Goal: Task Accomplishment & Management: Use online tool/utility

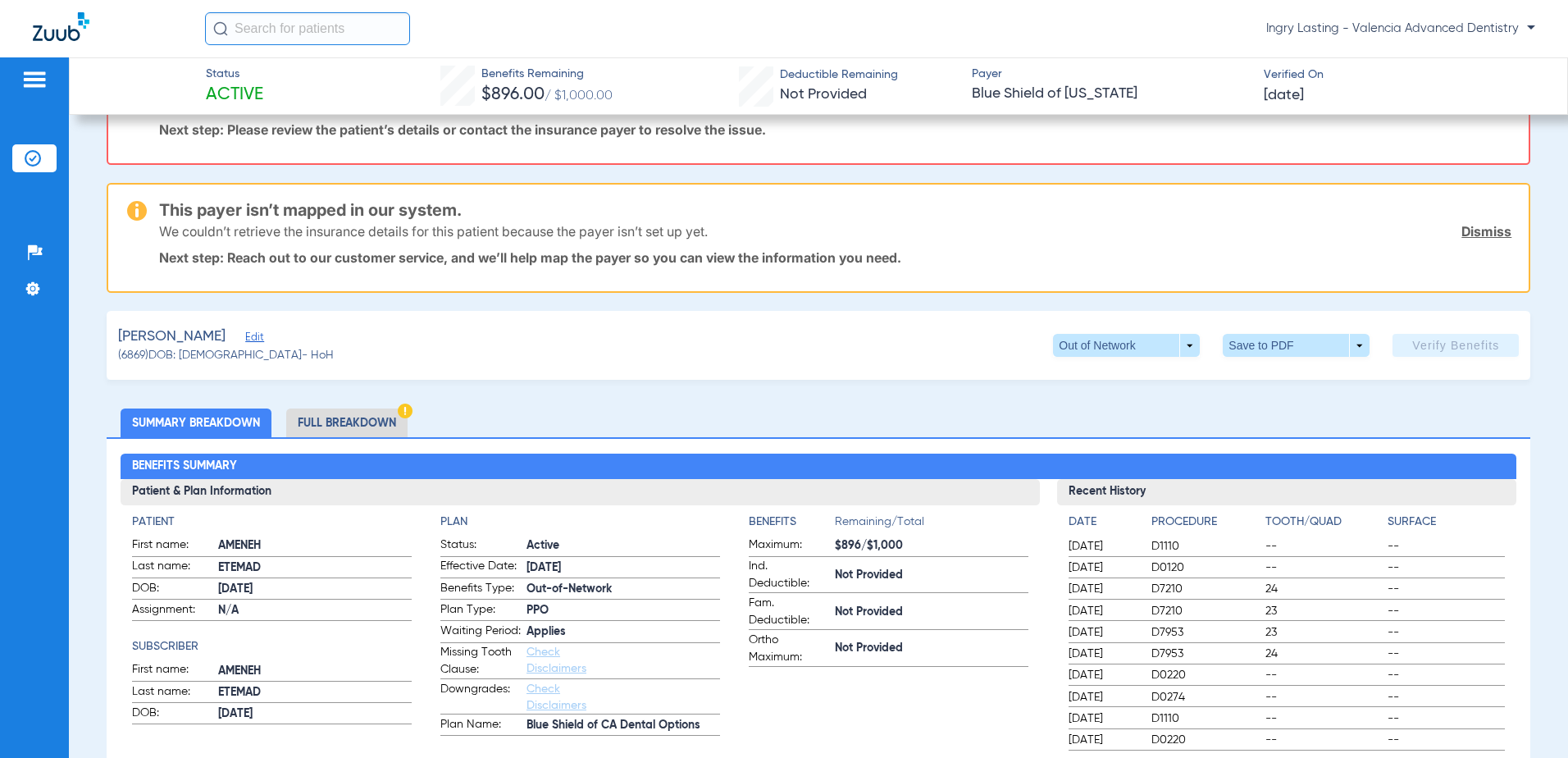
scroll to position [328, 0]
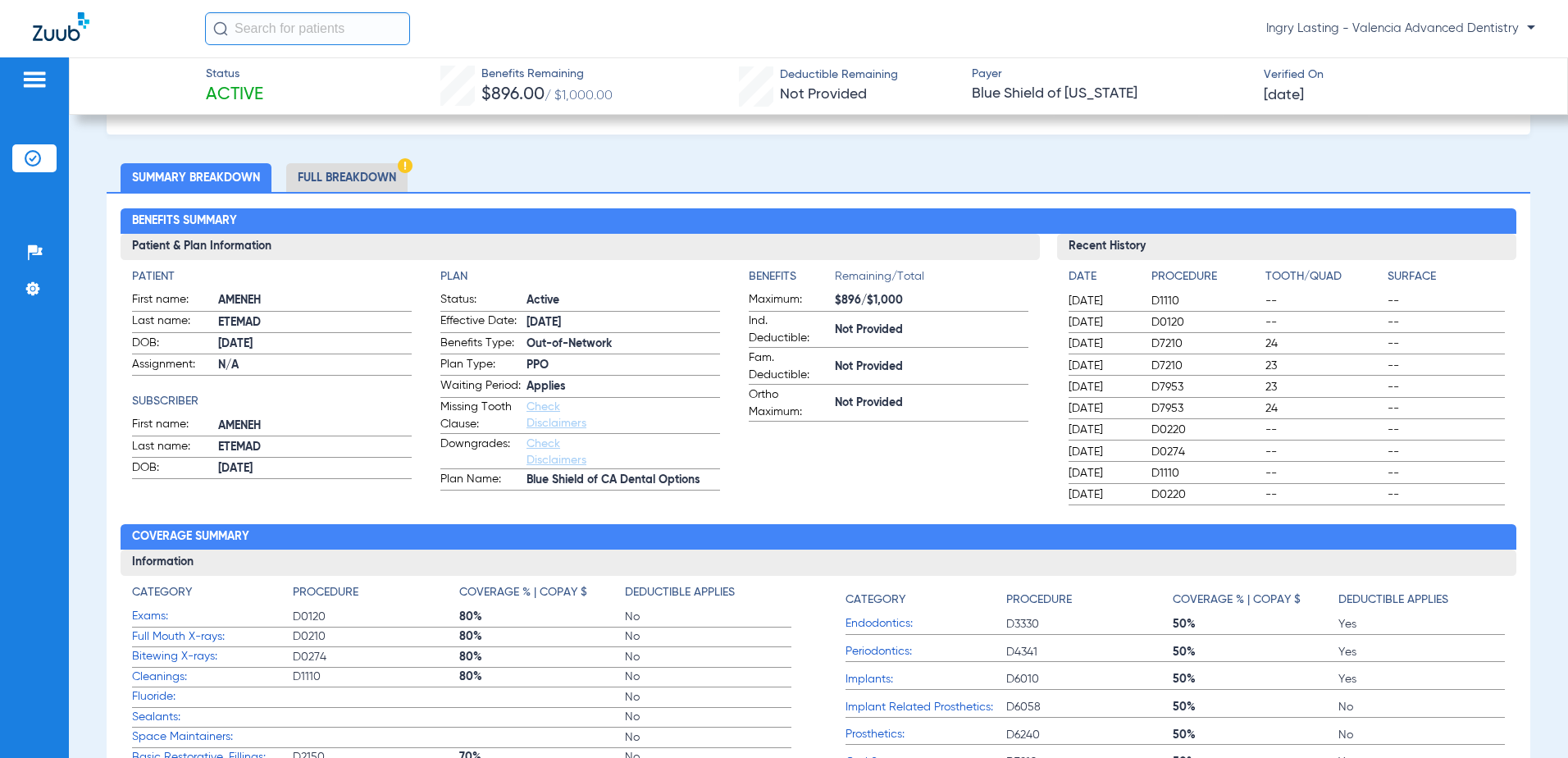
click at [372, 170] on li "Full Breakdown" at bounding box center [346, 177] width 121 height 29
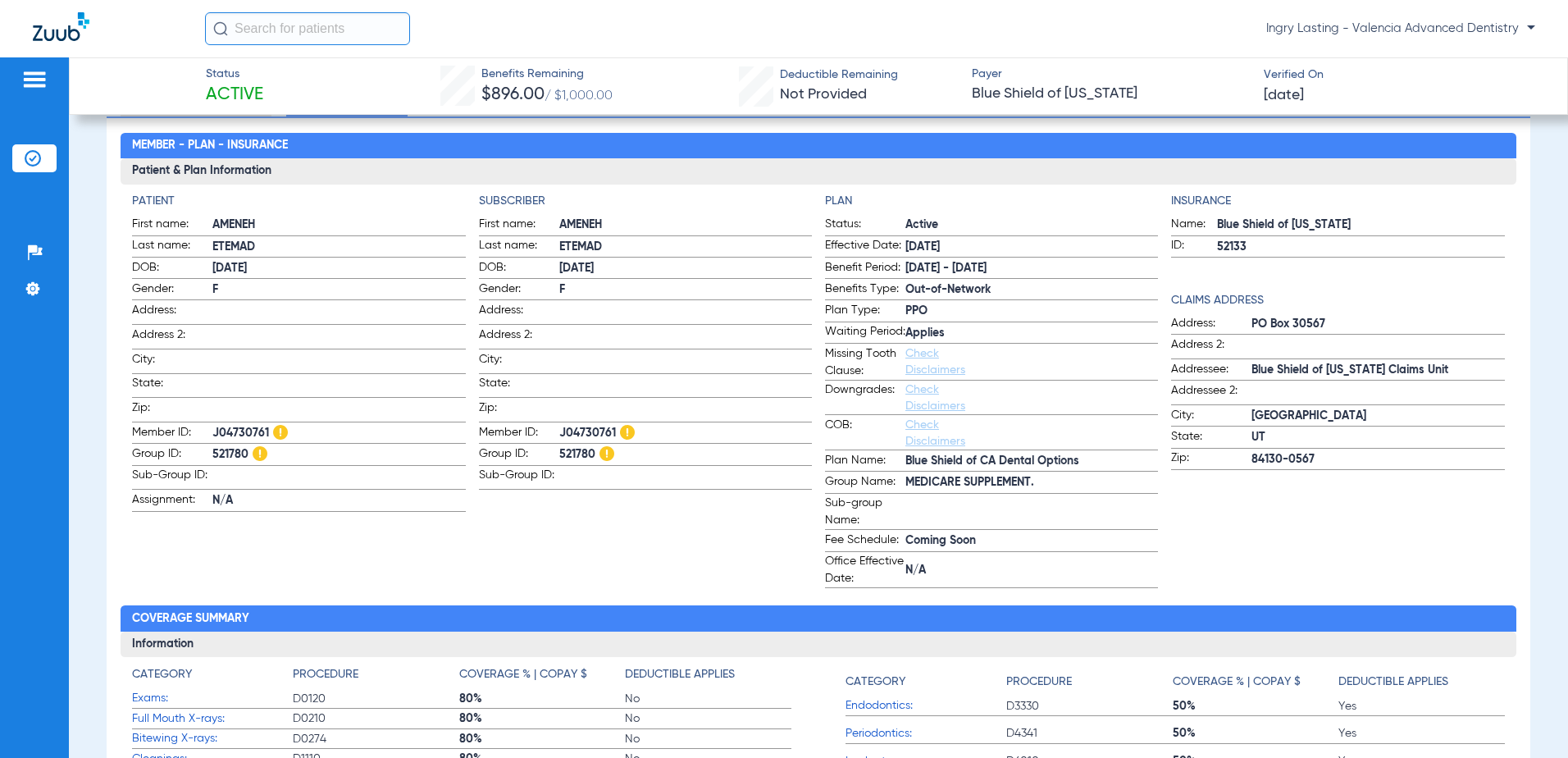
scroll to position [410, 0]
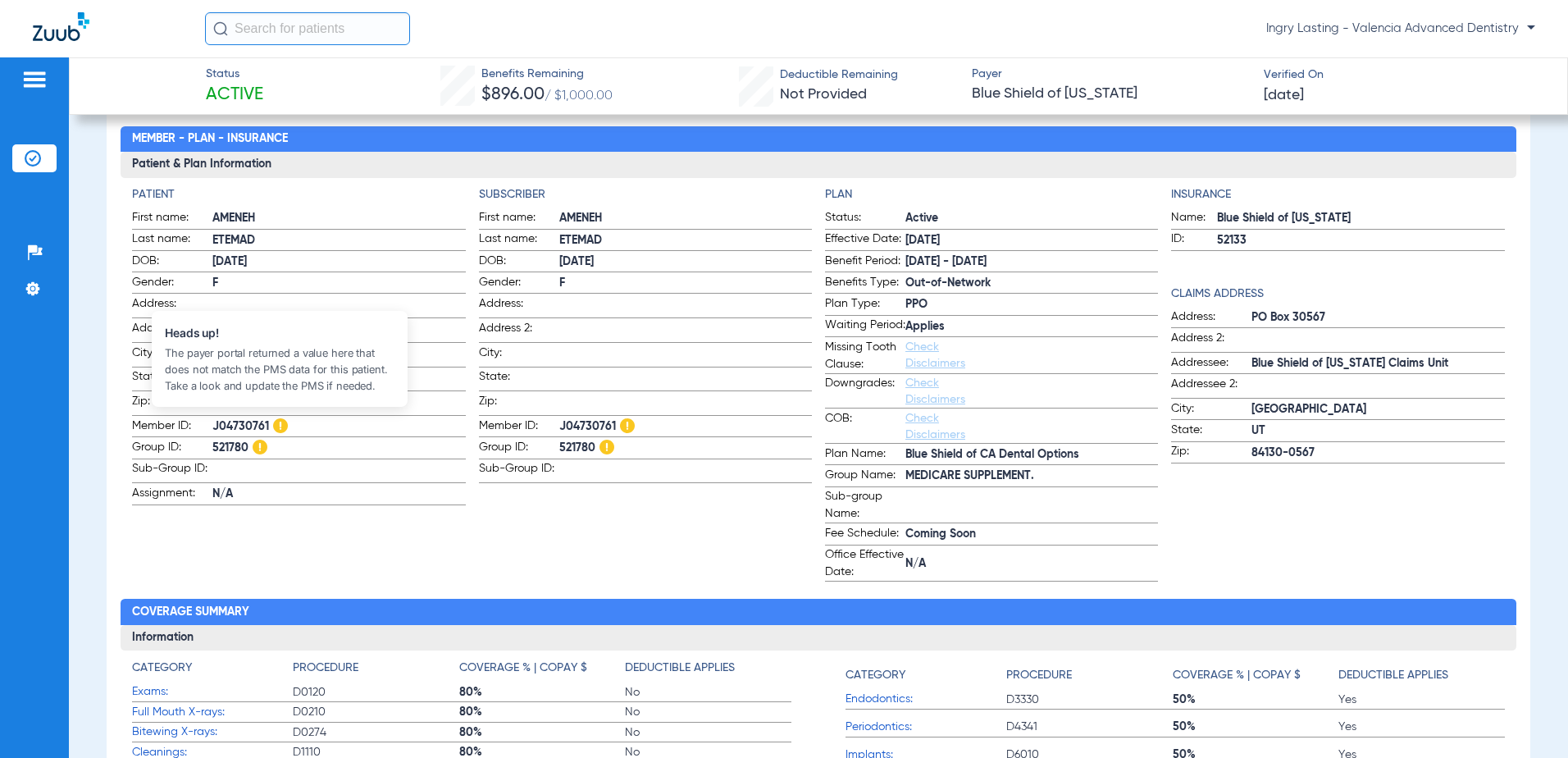
click at [277, 421] on img at bounding box center [280, 425] width 15 height 15
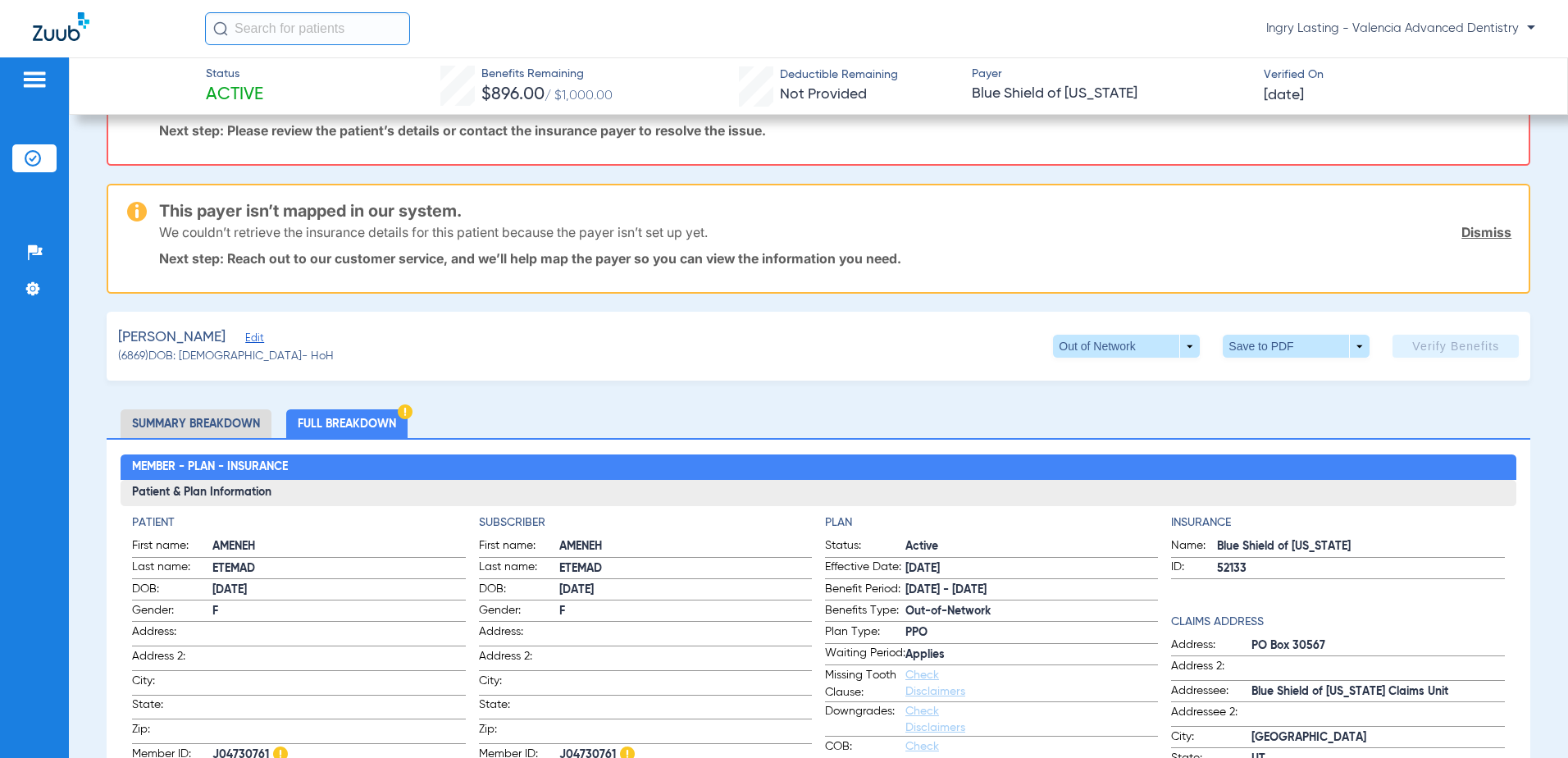
scroll to position [0, 0]
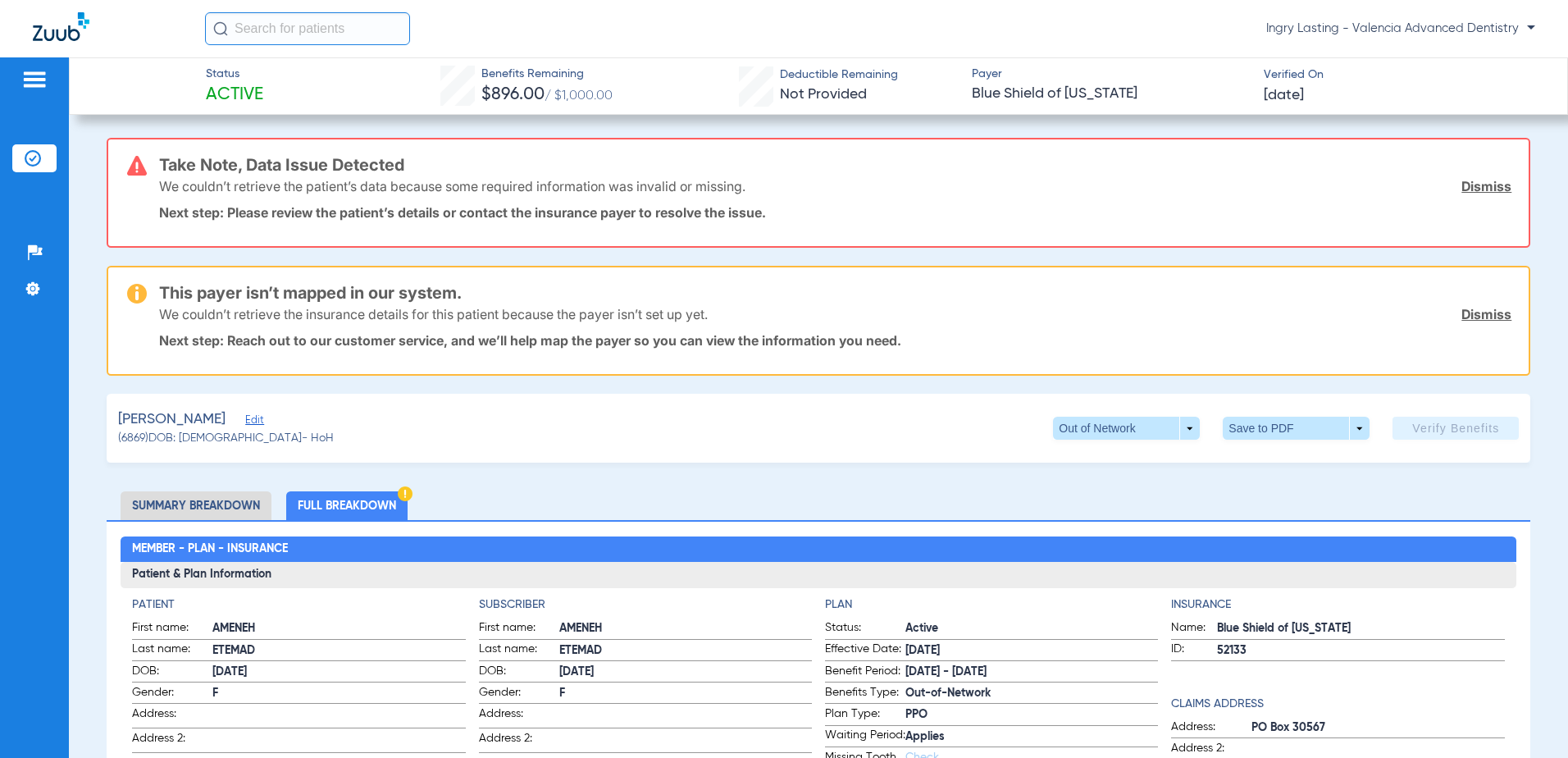
click at [257, 430] on span "(6869) DOB: 03/12/1945 - HoH" at bounding box center [226, 438] width 216 height 17
click at [258, 419] on span "Edit" at bounding box center [252, 422] width 15 height 16
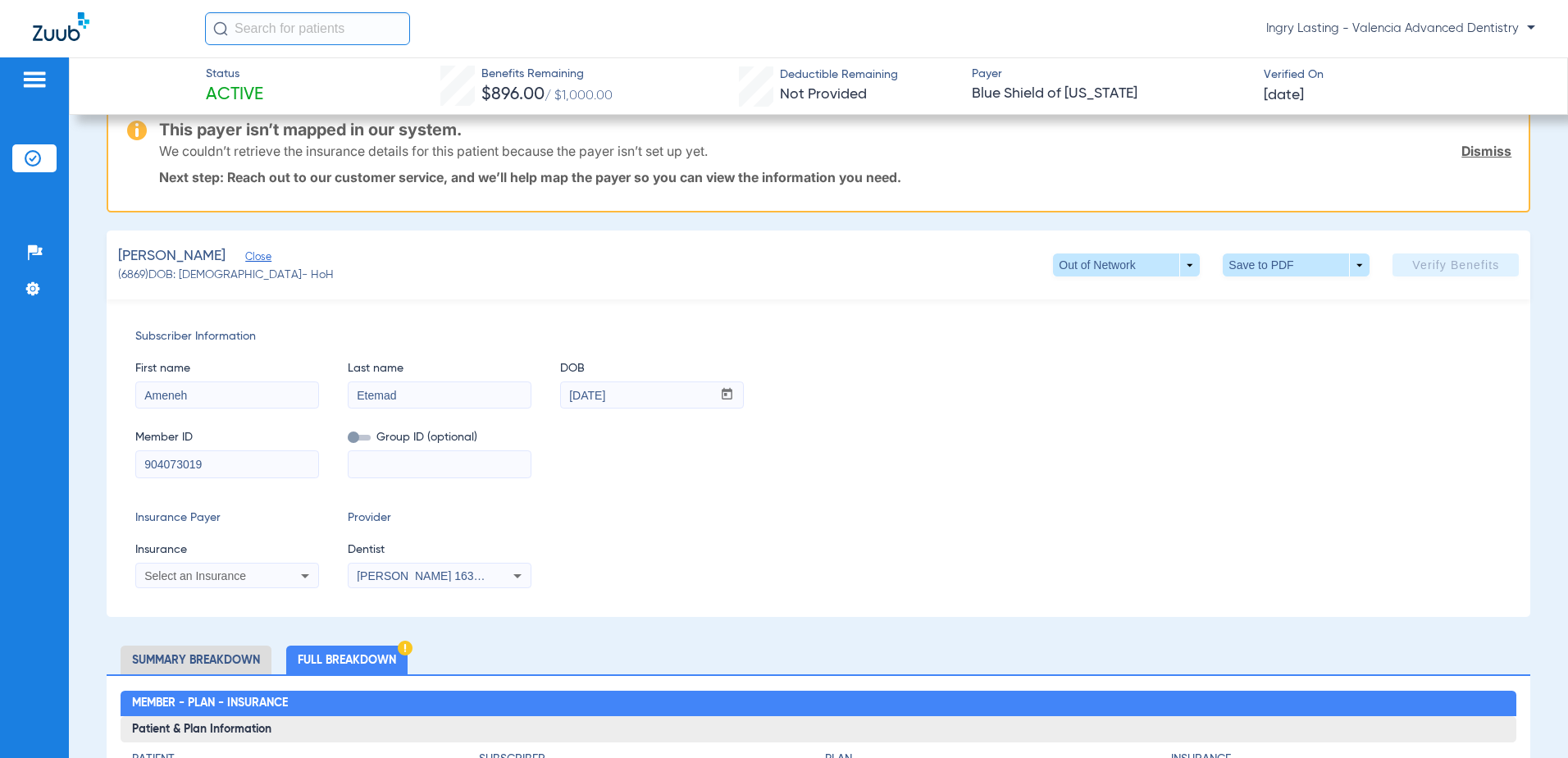
scroll to position [164, 0]
click at [281, 570] on div "Select an Insurance" at bounding box center [227, 575] width 182 height 20
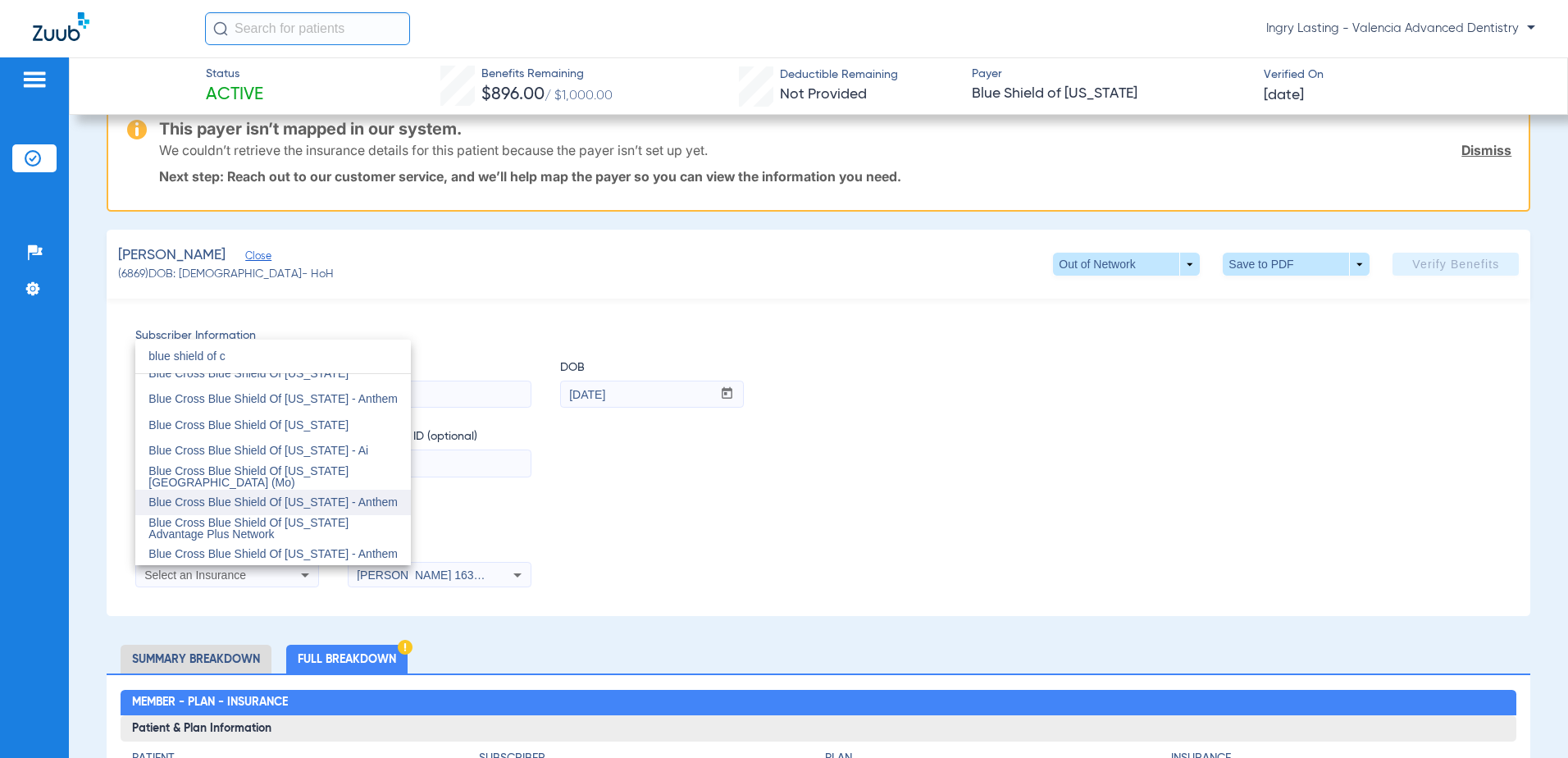
scroll to position [0, 0]
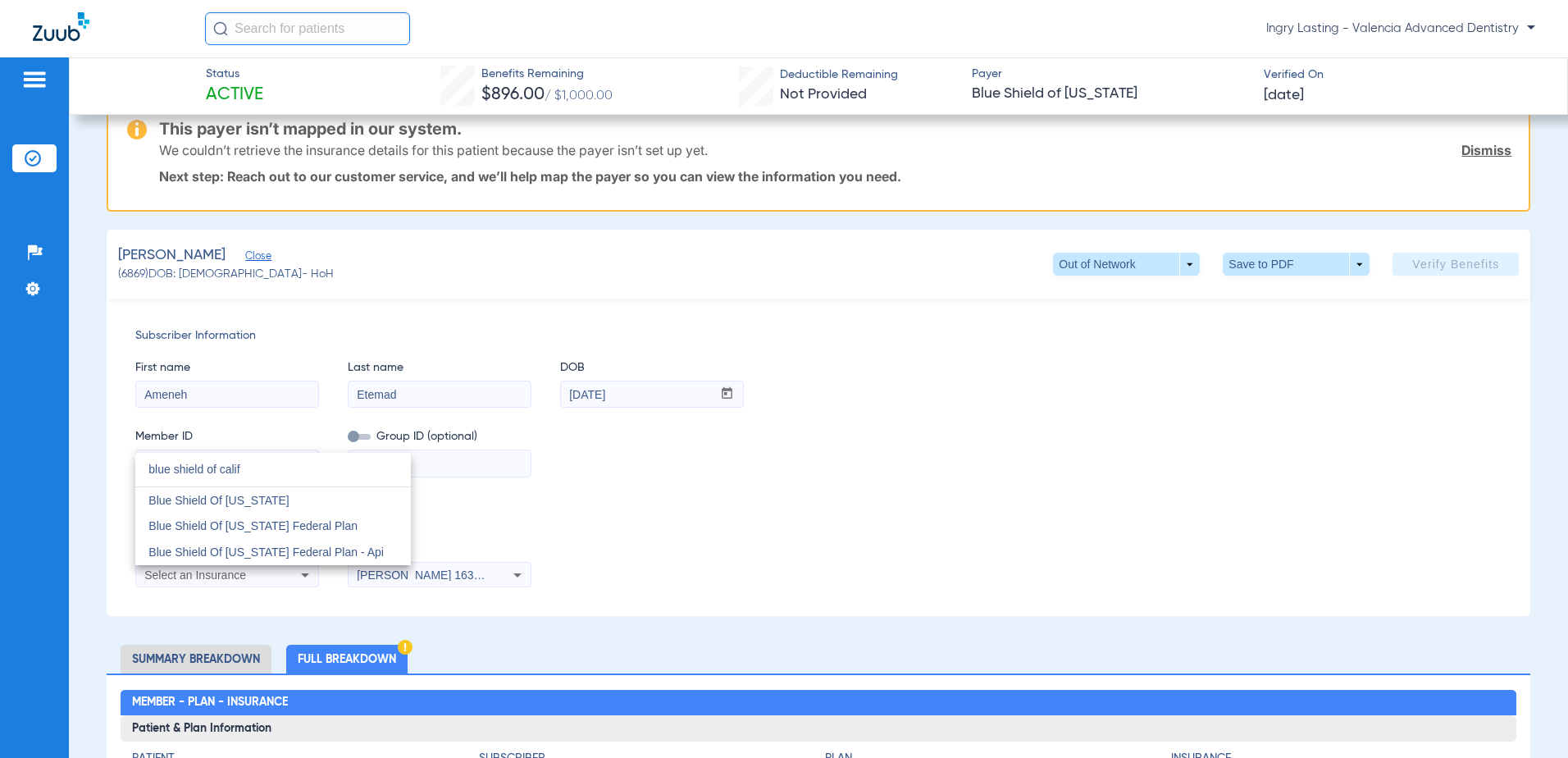
type input "blue shield of calif"
click at [321, 498] on mat-option "Blue Shield Of California" at bounding box center [273, 500] width 276 height 26
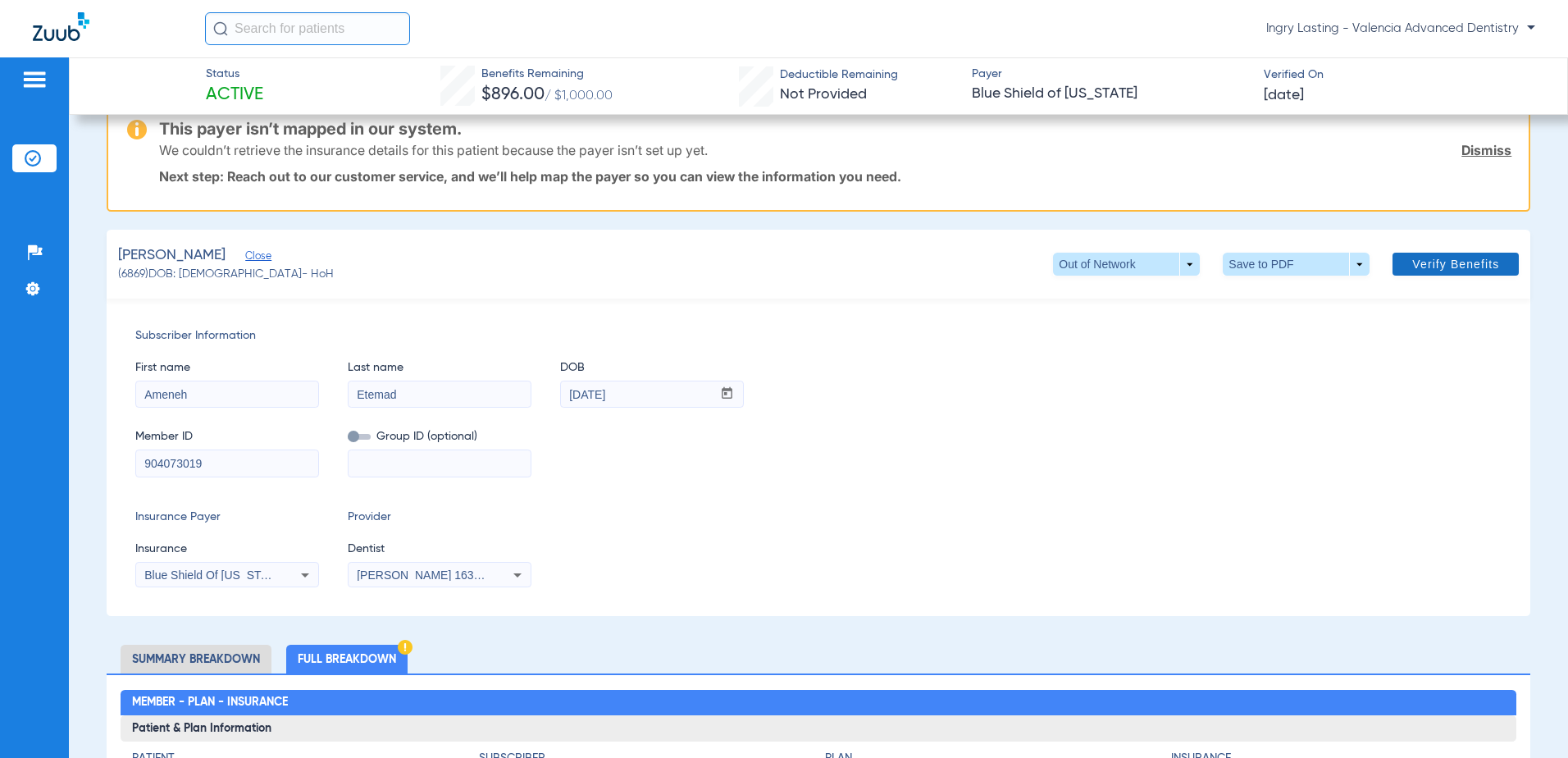
click at [1448, 262] on span "Verify Benefits" at bounding box center [1455, 264] width 87 height 13
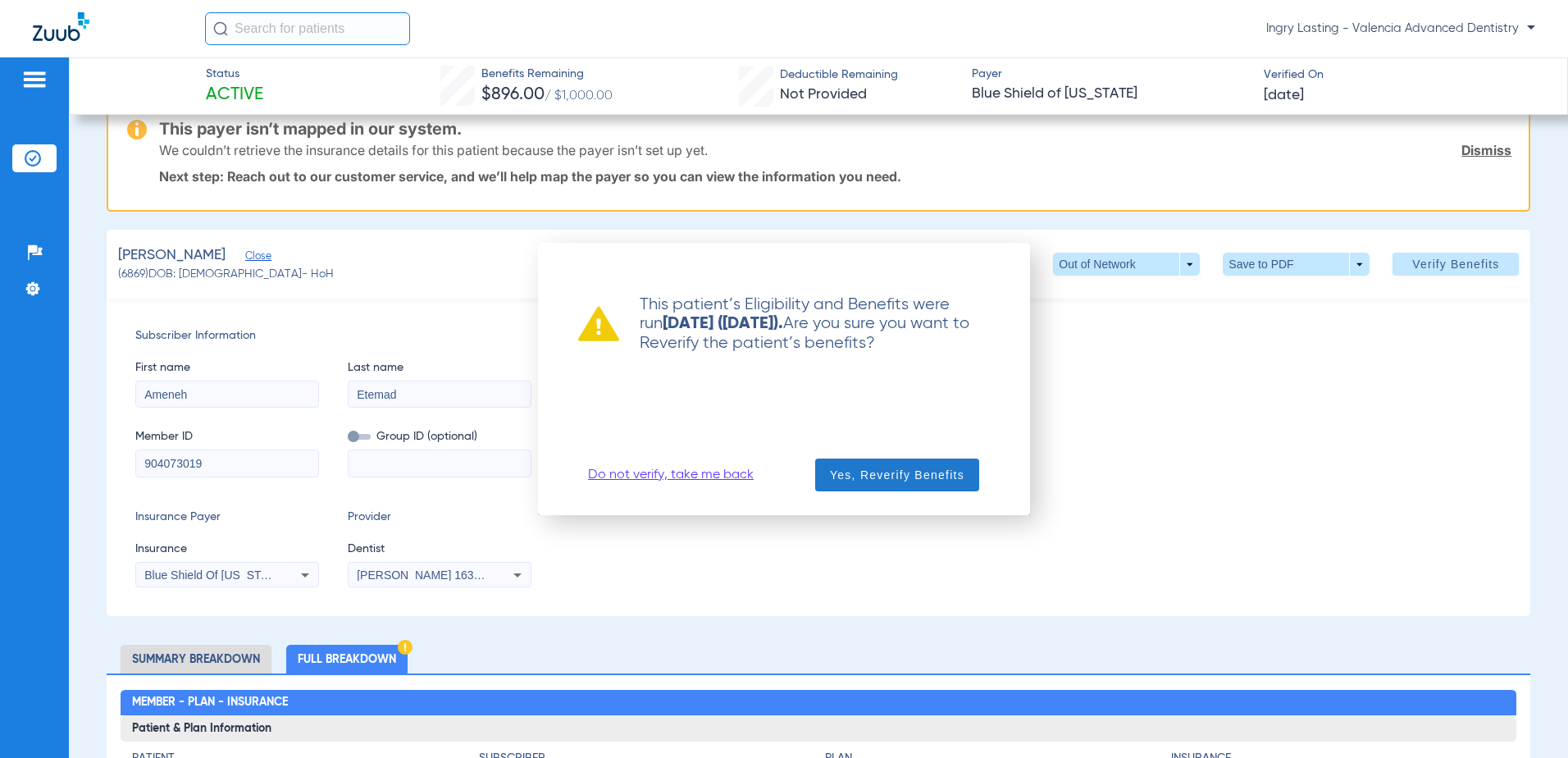
click at [862, 477] on span "Yes, Reverify Benefits" at bounding box center [896, 475] width 134 height 16
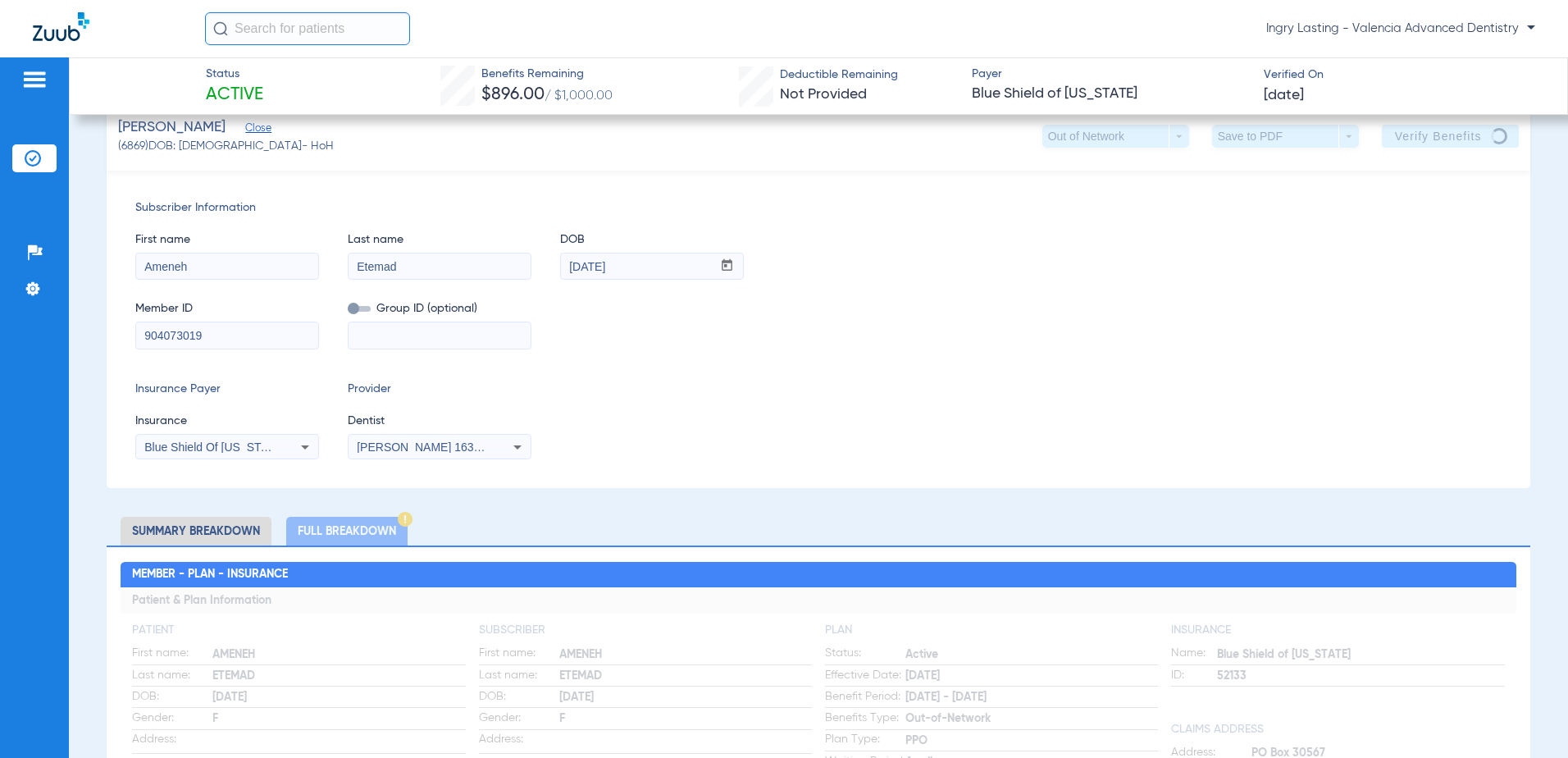
scroll to position [0, 0]
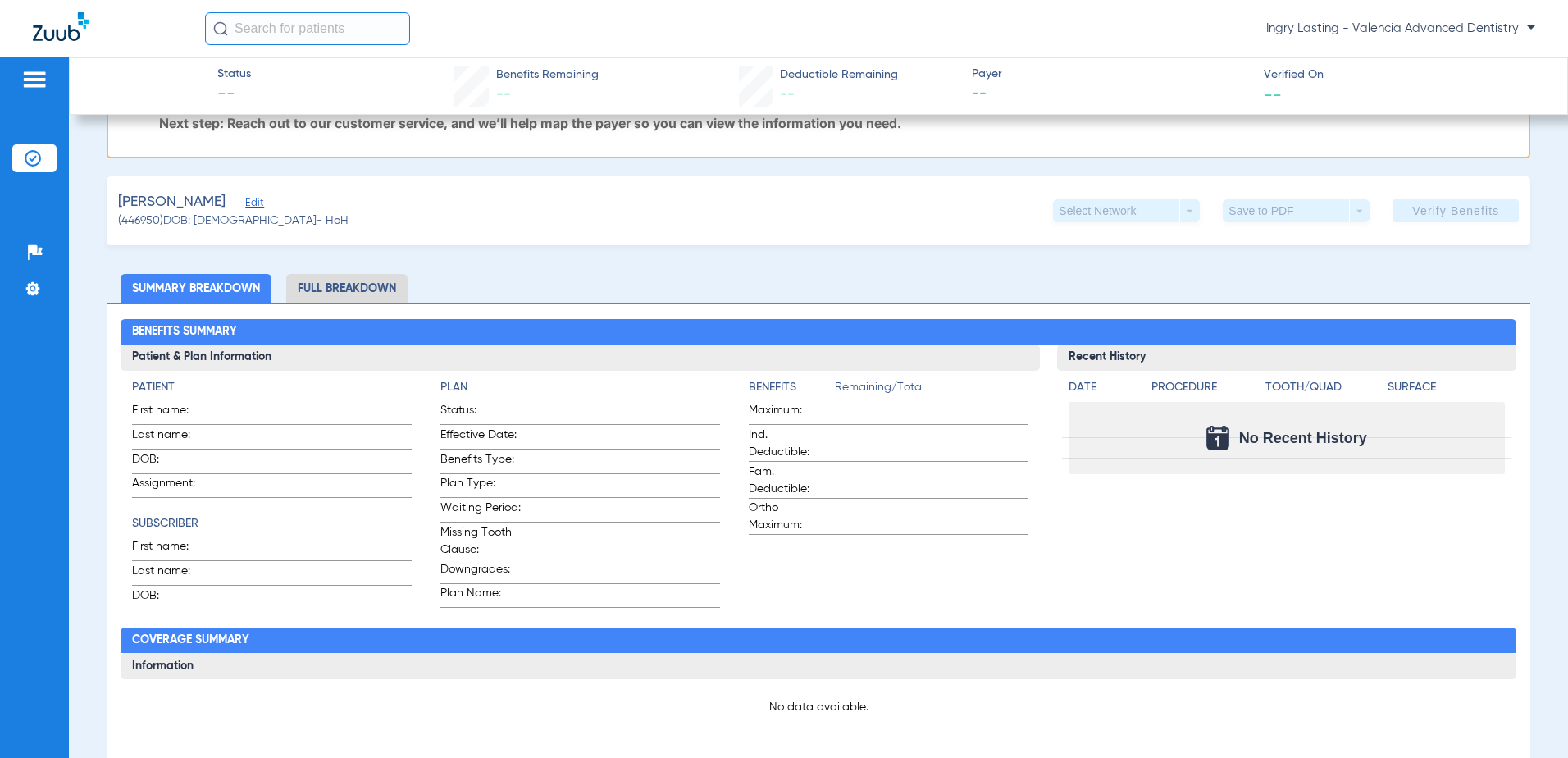
scroll to position [246, 0]
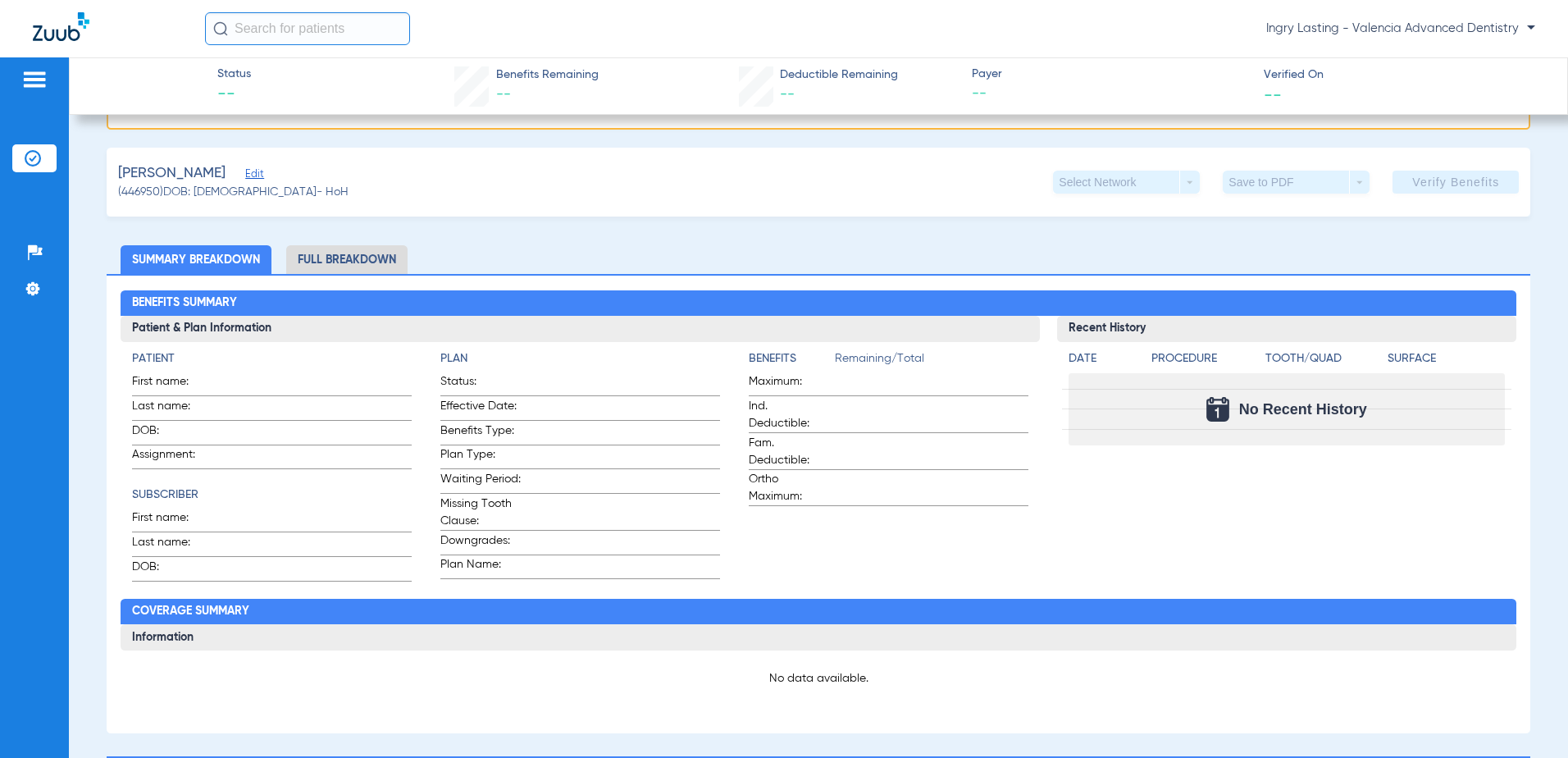
click at [245, 173] on span "Edit" at bounding box center [252, 176] width 15 height 16
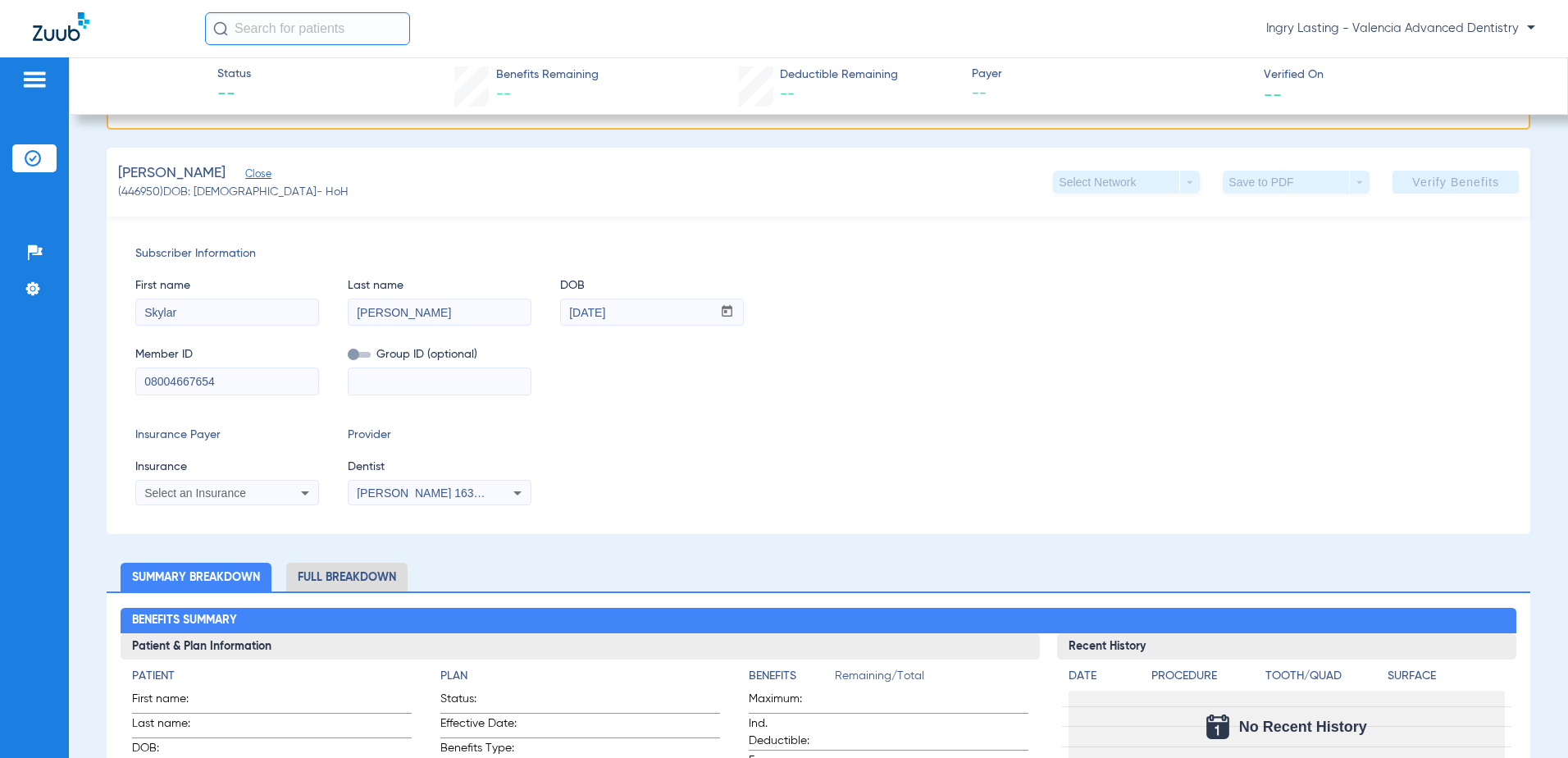
click at [373, 388] on input at bounding box center [439, 381] width 182 height 26
click at [369, 380] on input at bounding box center [439, 381] width 182 height 26
paste input "20525-000-00012-00001"
click at [373, 388] on input "20525-000-00012-00001" at bounding box center [439, 381] width 182 height 26
type input "20525-000-00012-00001"
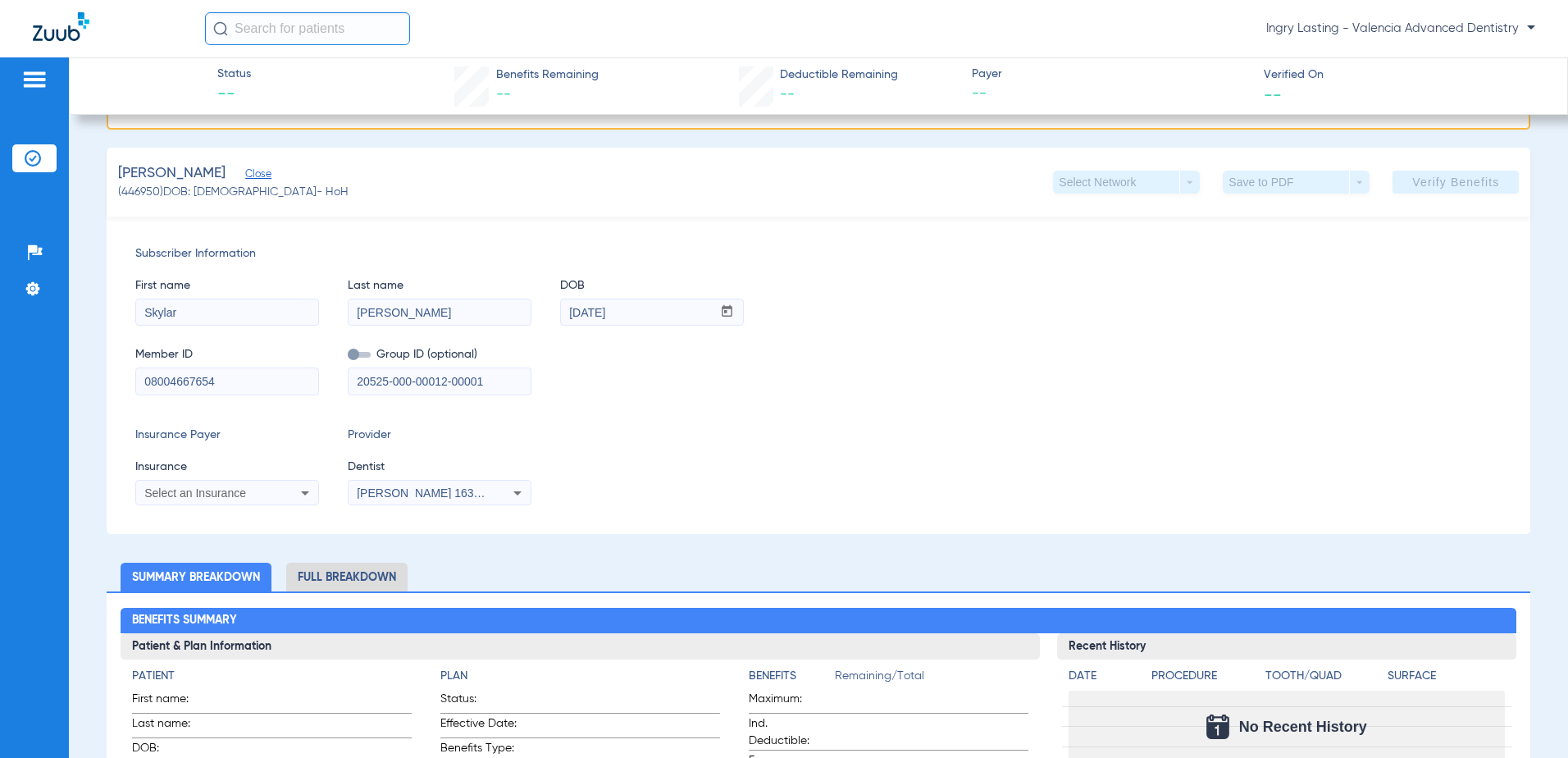
click at [286, 495] on div "Select an Insurance" at bounding box center [227, 493] width 182 height 20
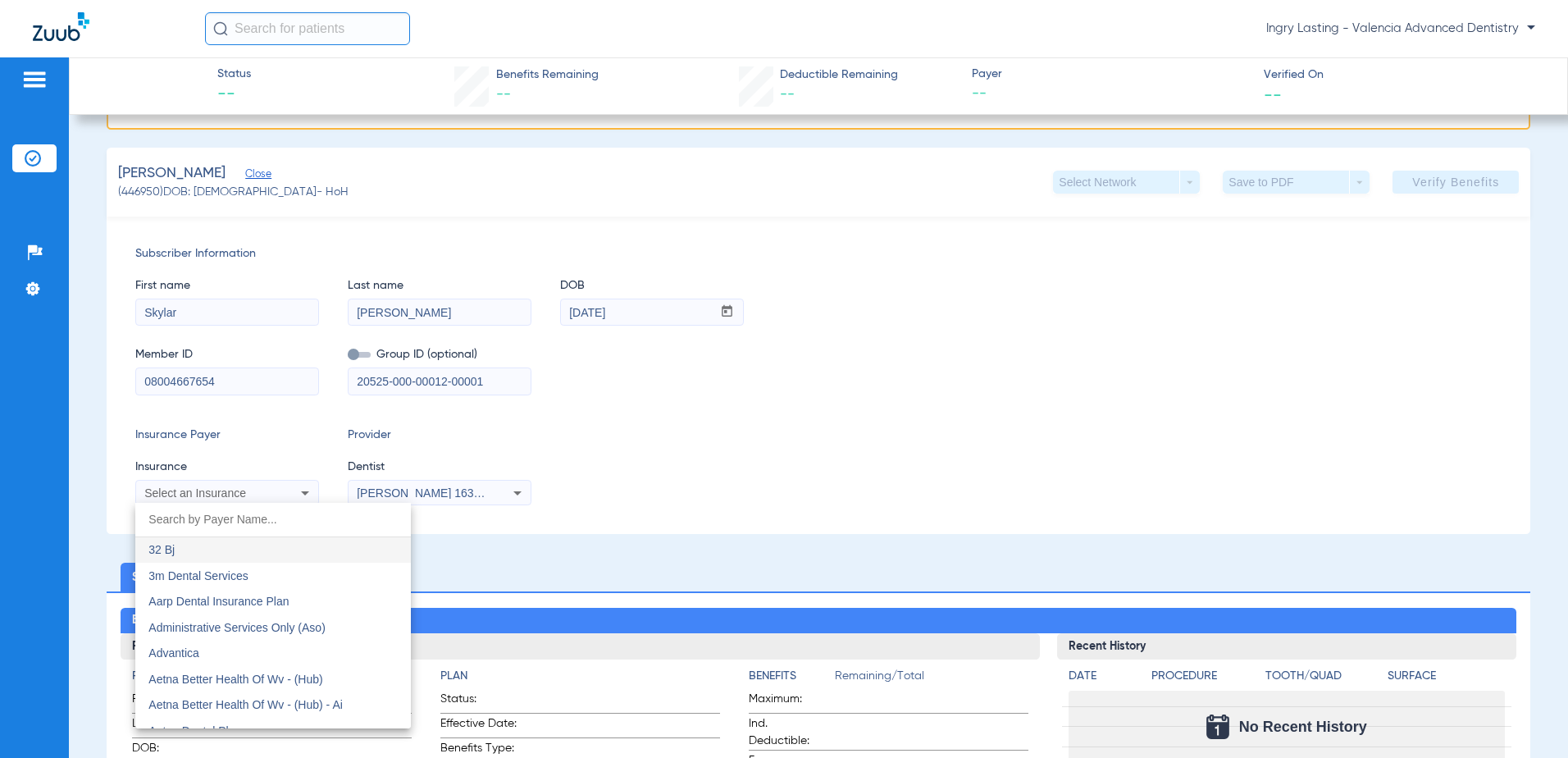
click at [295, 524] on input "dropdown search" at bounding box center [273, 520] width 276 height 34
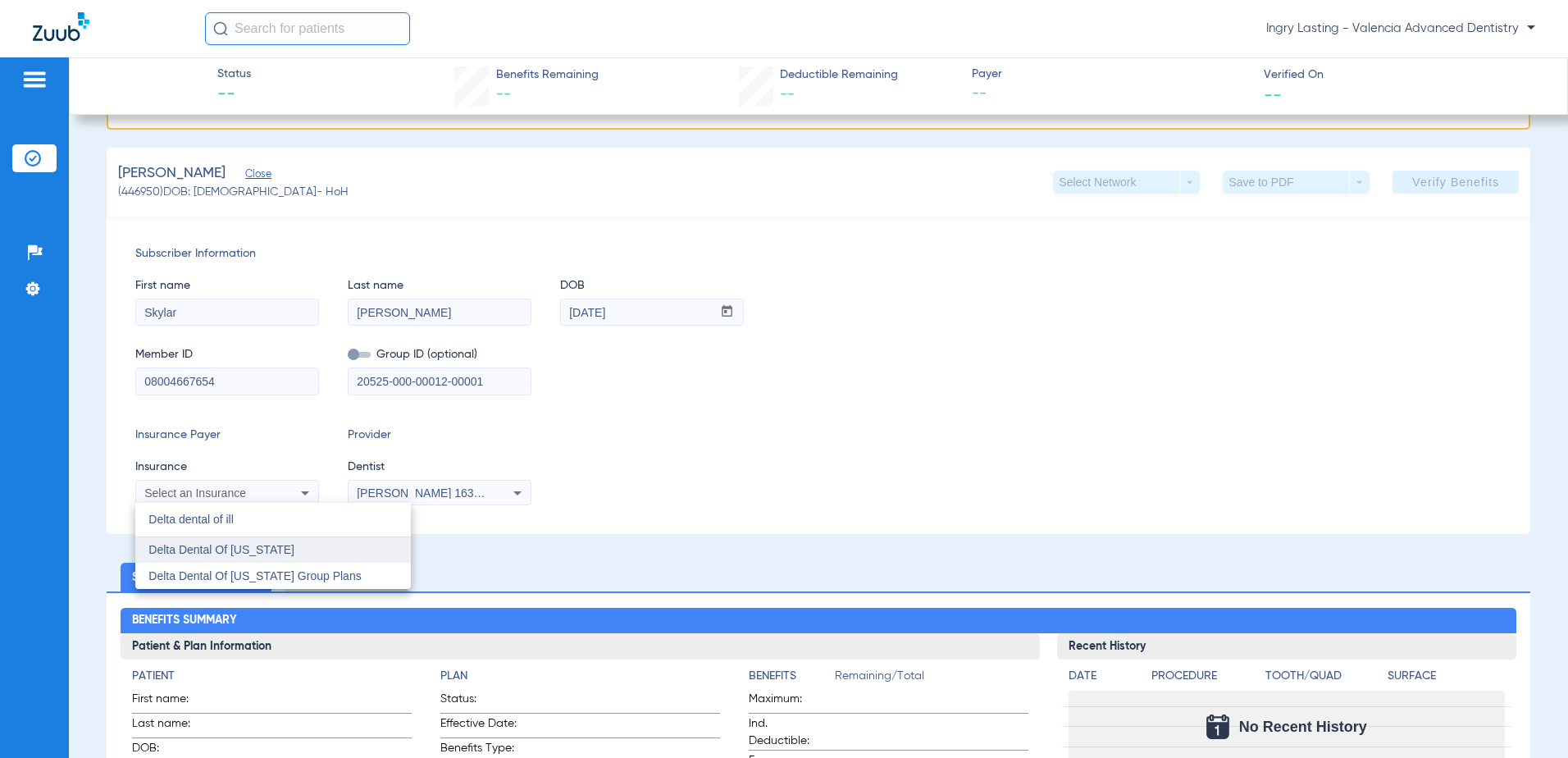
type input "Delta dental of ill"
click at [270, 555] on mat-option "Delta Dental Of Illinois" at bounding box center [273, 550] width 276 height 26
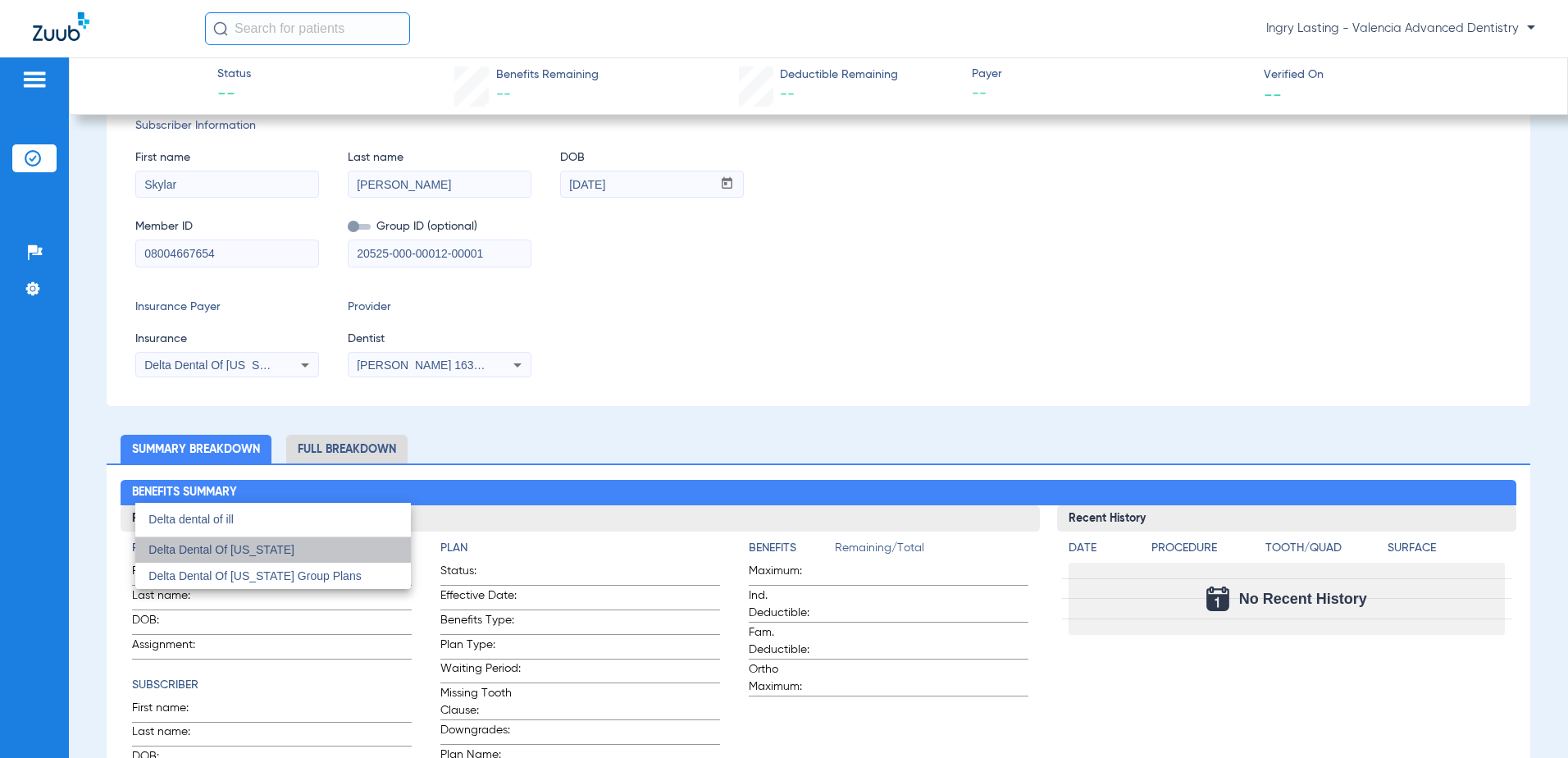
scroll to position [119, 0]
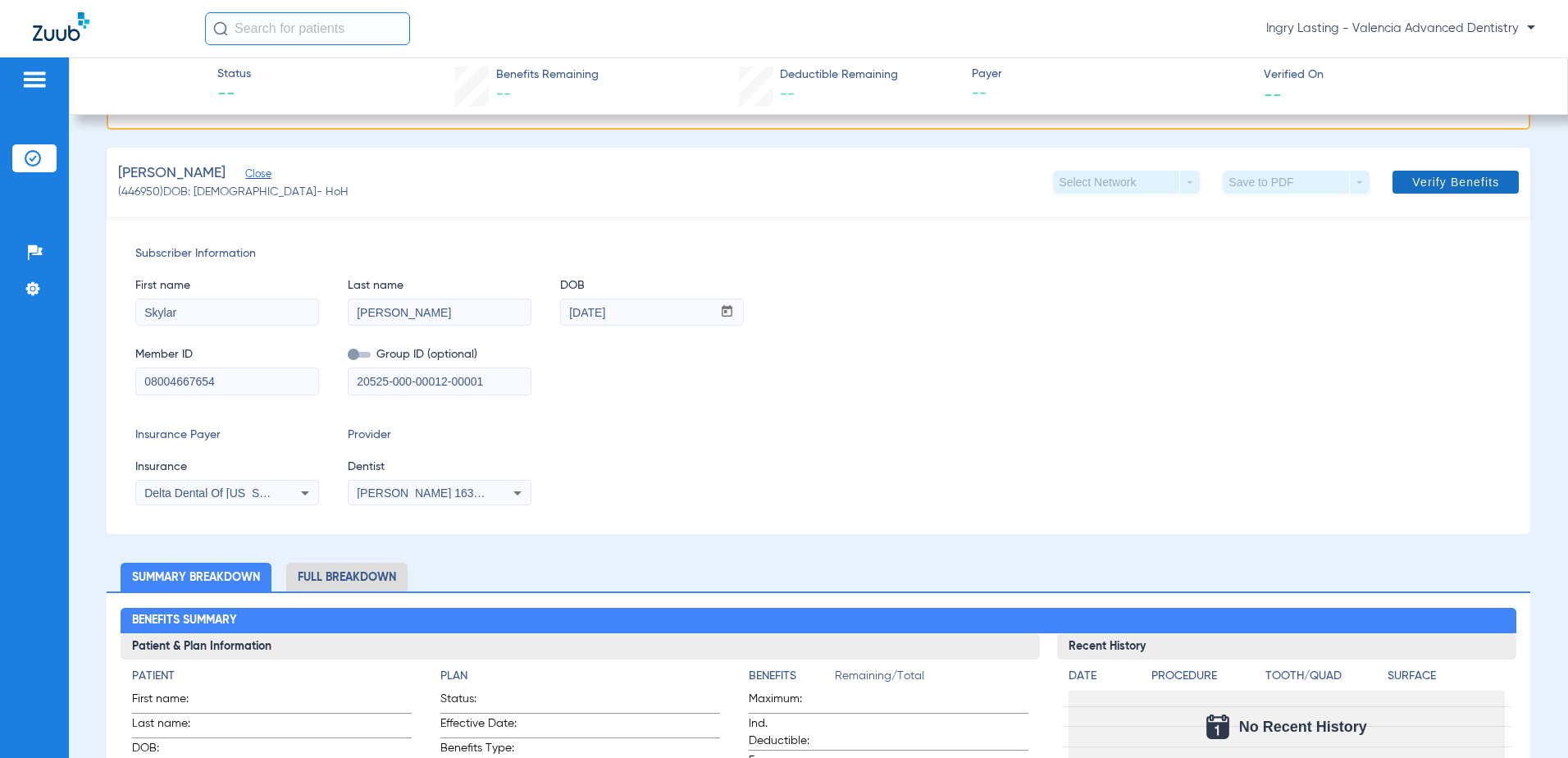
click at [1439, 179] on span "Verify Benefits" at bounding box center [1455, 181] width 87 height 13
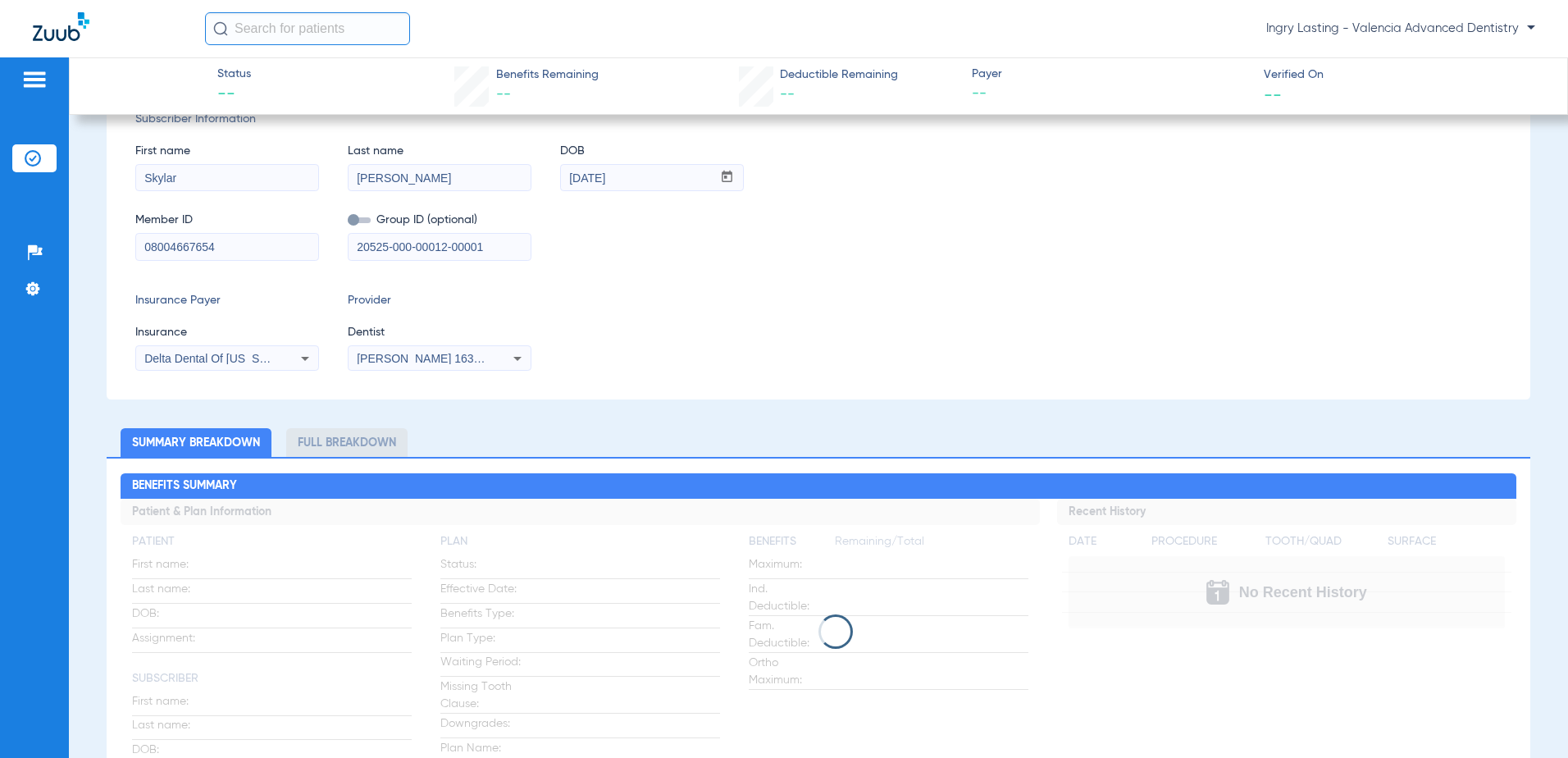
scroll to position [0, 0]
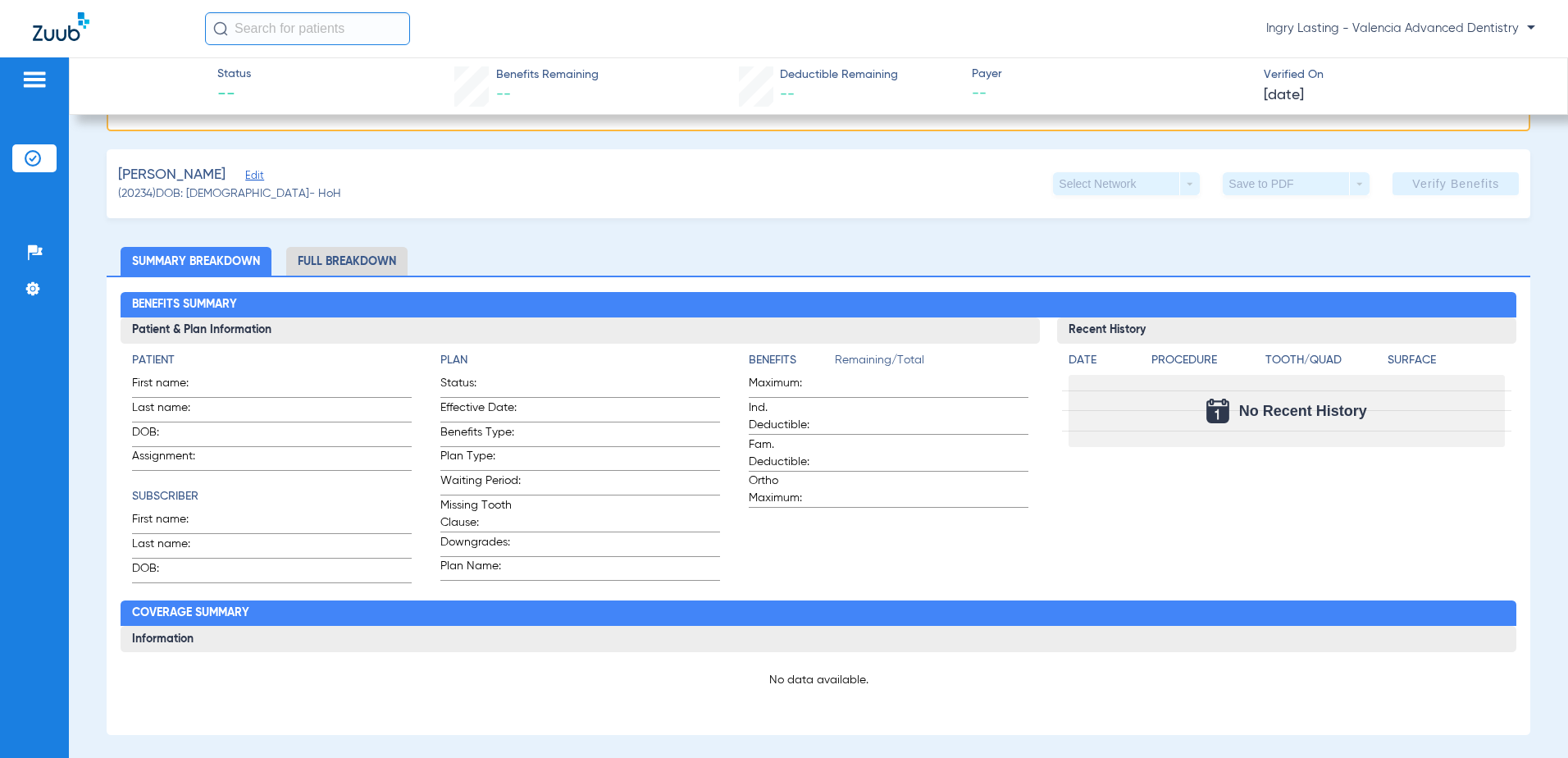
scroll to position [246, 0]
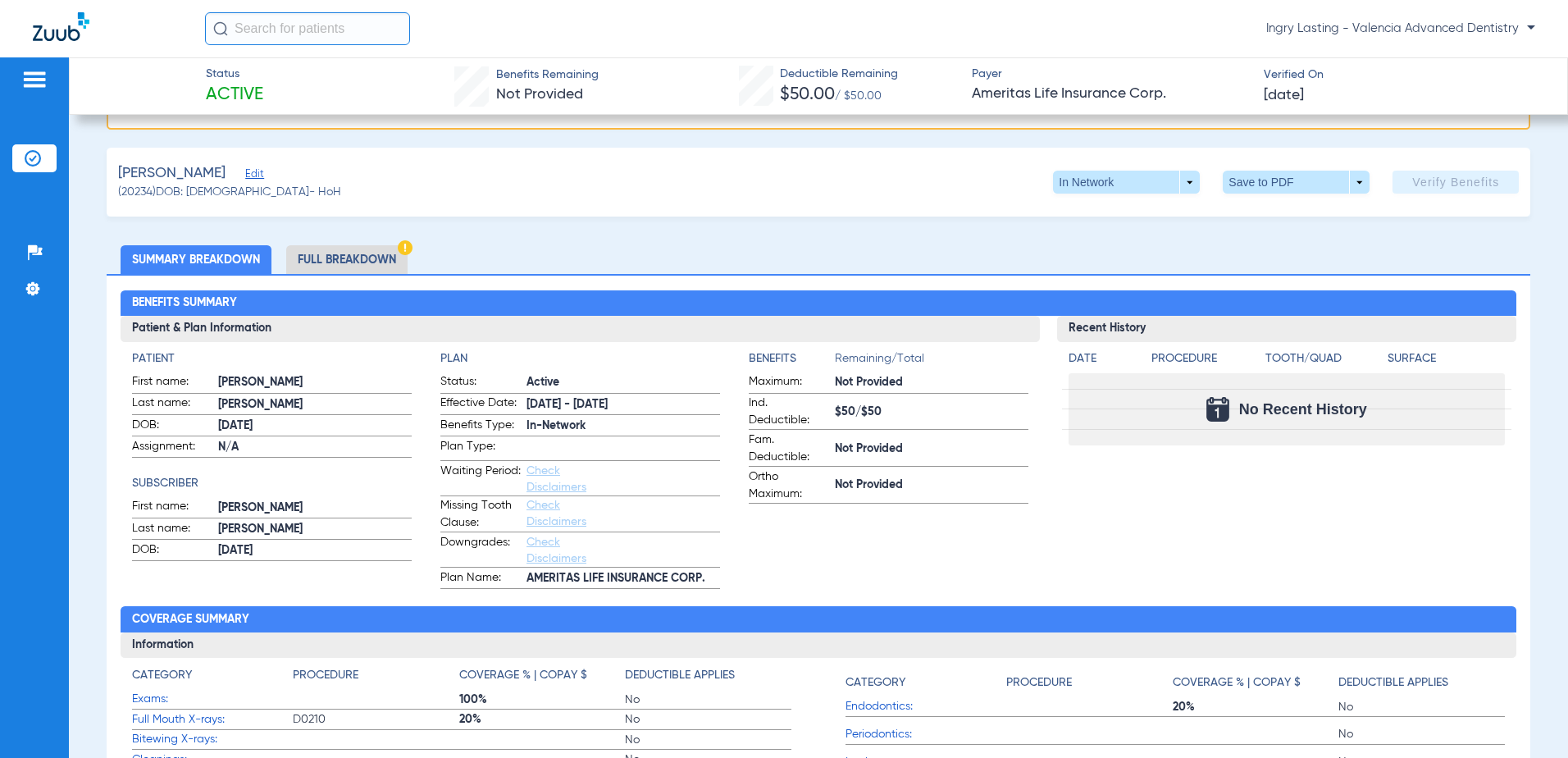
click at [305, 259] on li "Full Breakdown" at bounding box center [346, 259] width 121 height 29
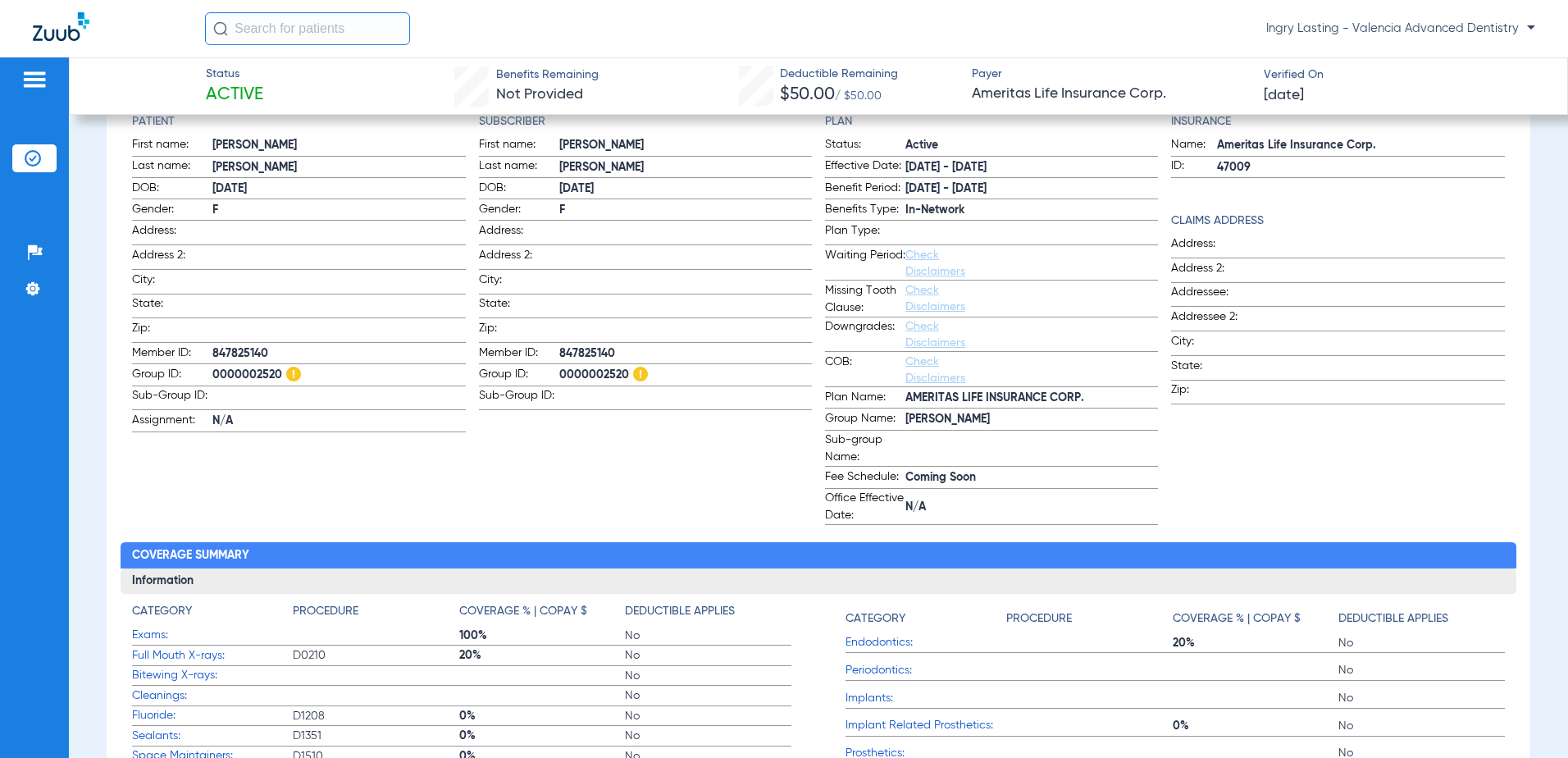
scroll to position [492, 0]
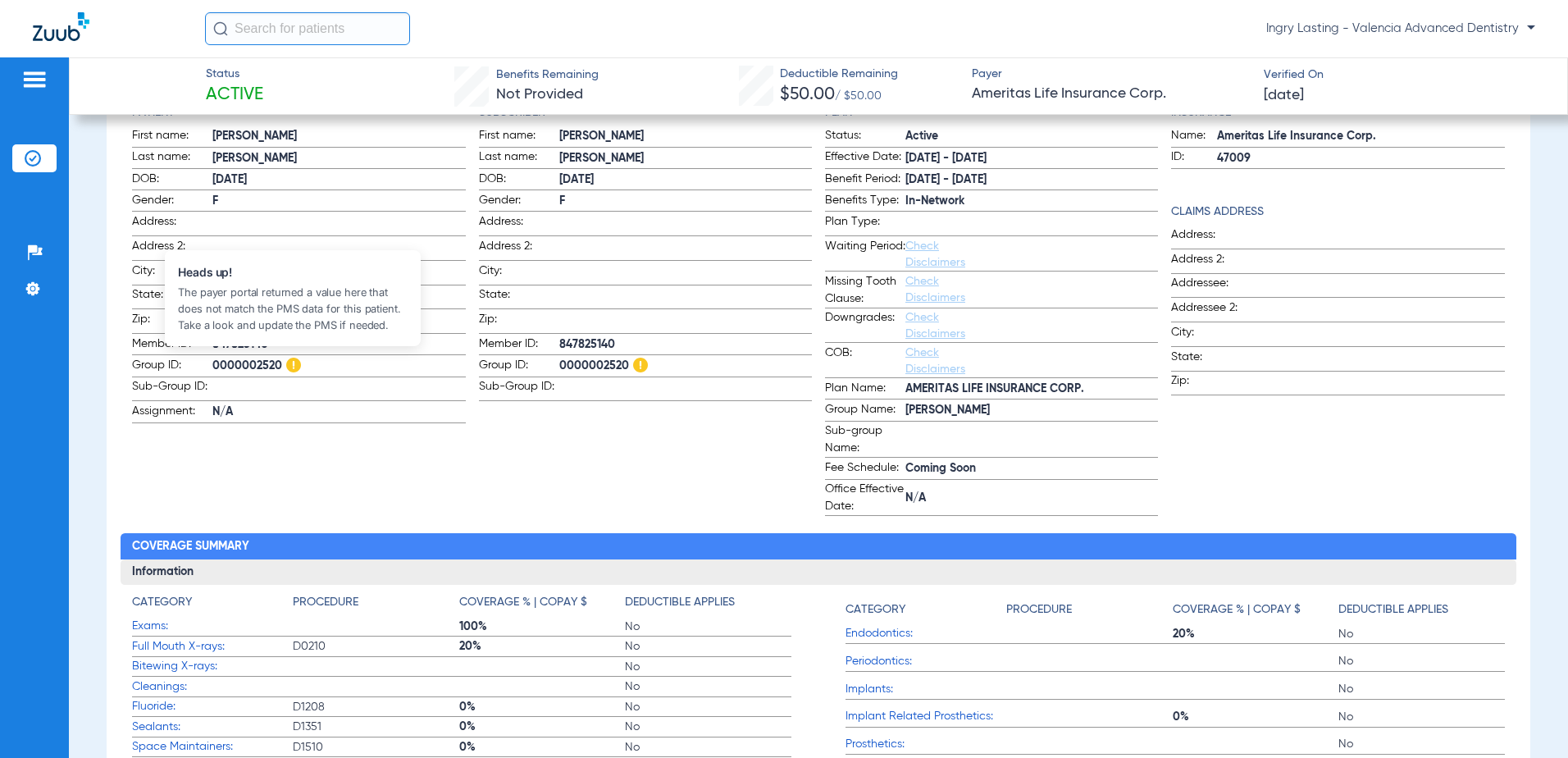
click at [291, 365] on img at bounding box center [293, 365] width 15 height 15
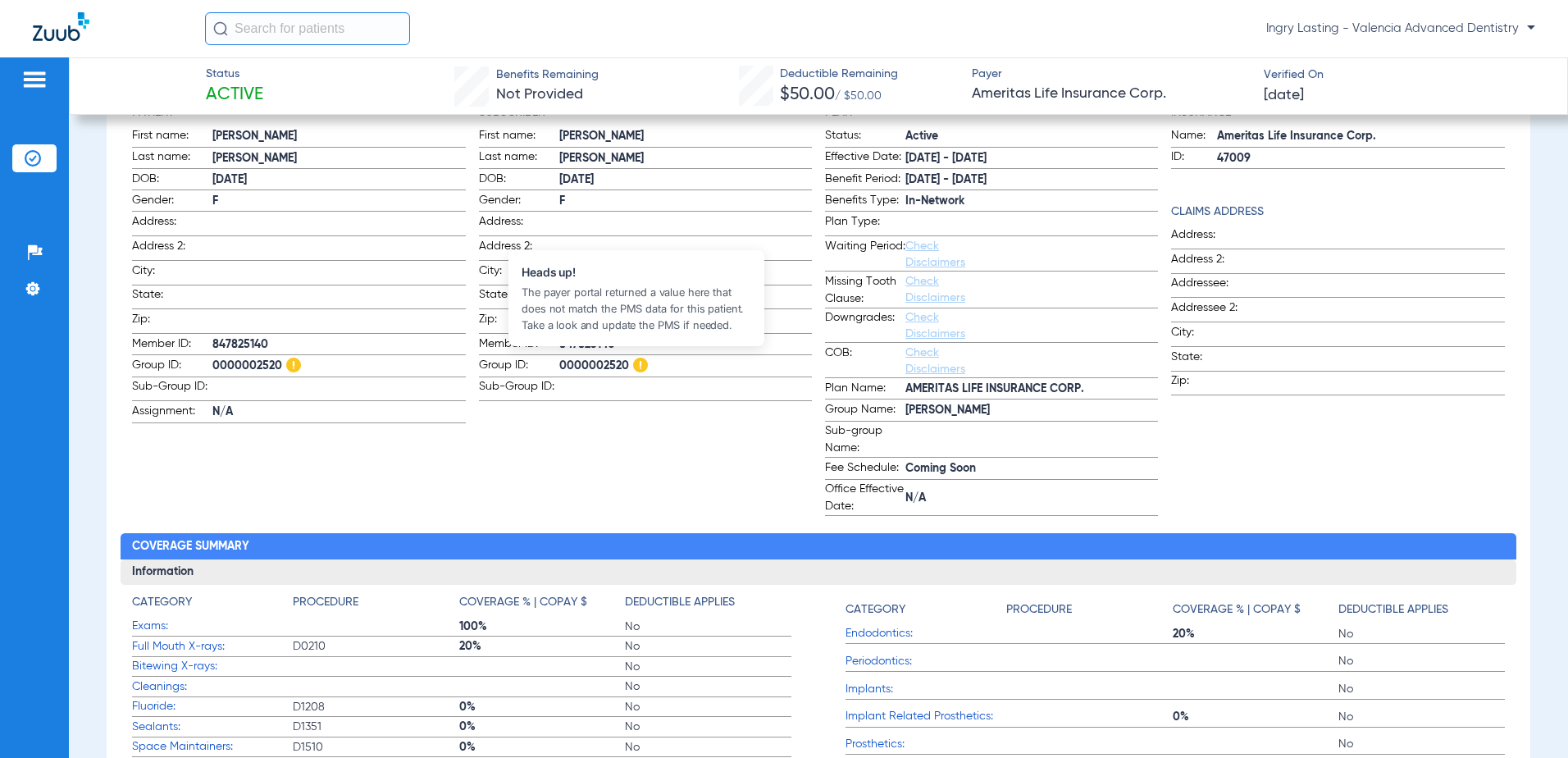
click at [633, 360] on img at bounding box center [640, 365] width 15 height 15
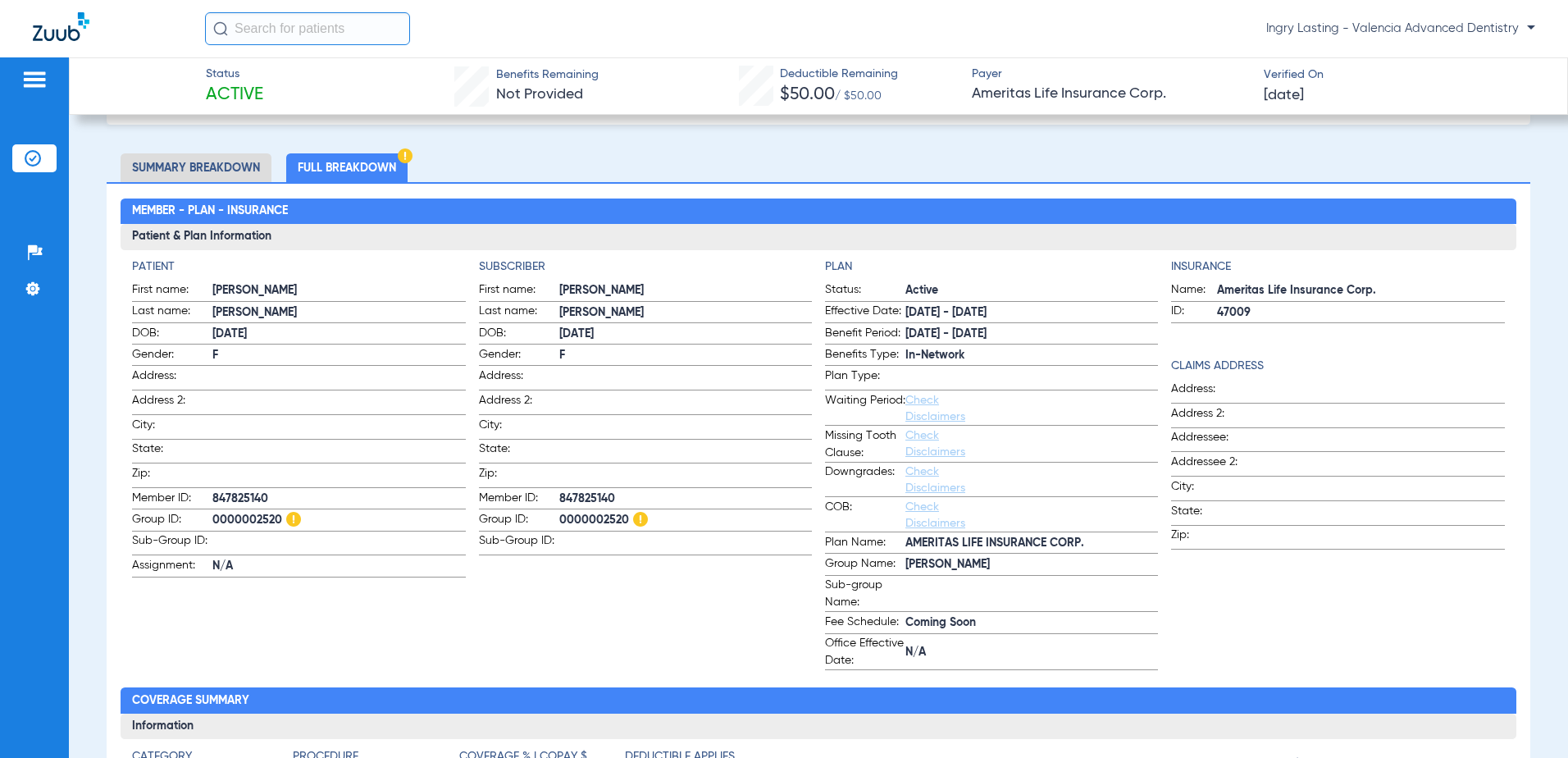
scroll to position [164, 0]
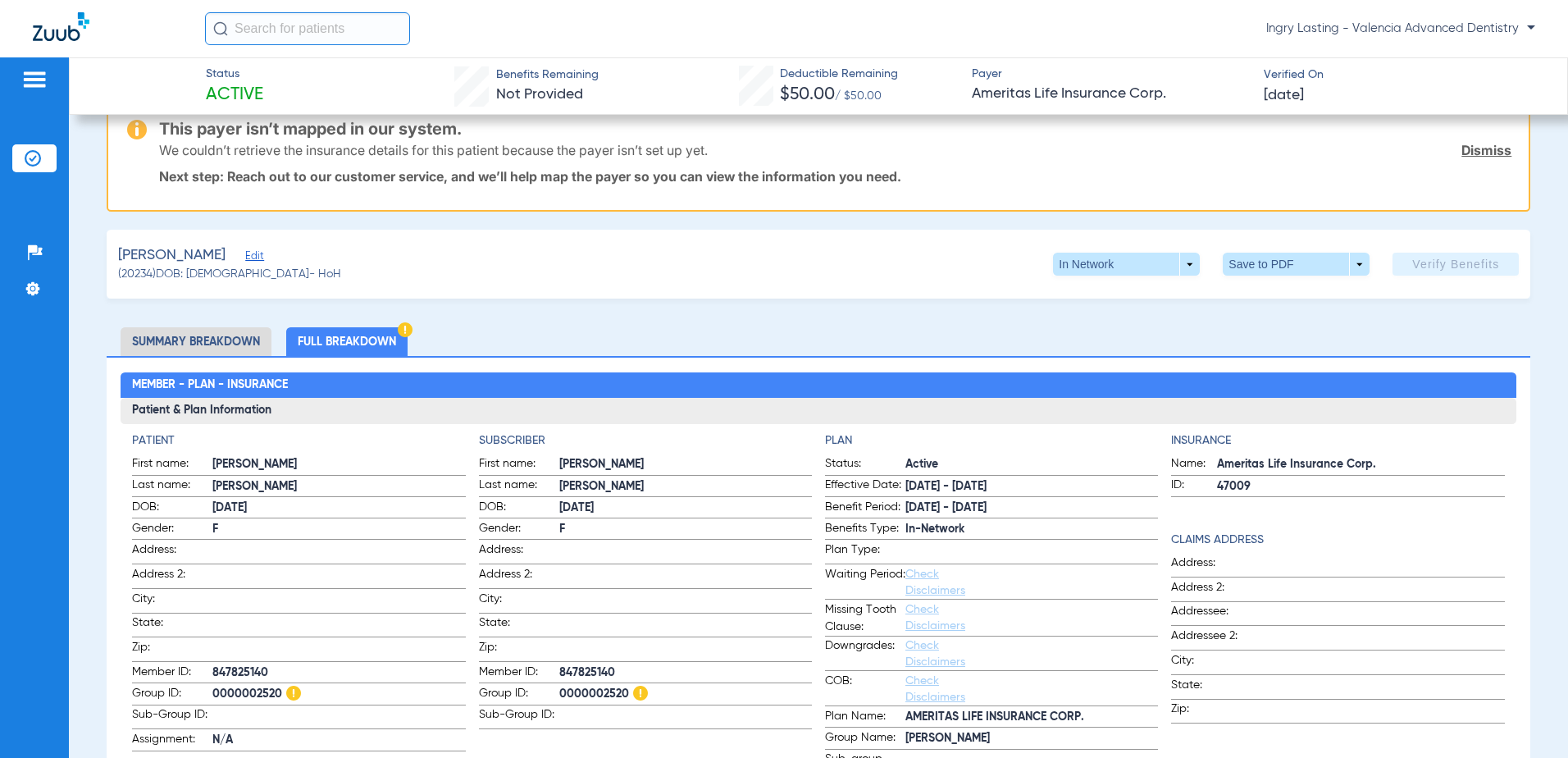
click at [248, 343] on li "Summary Breakdown" at bounding box center [196, 342] width 151 height 29
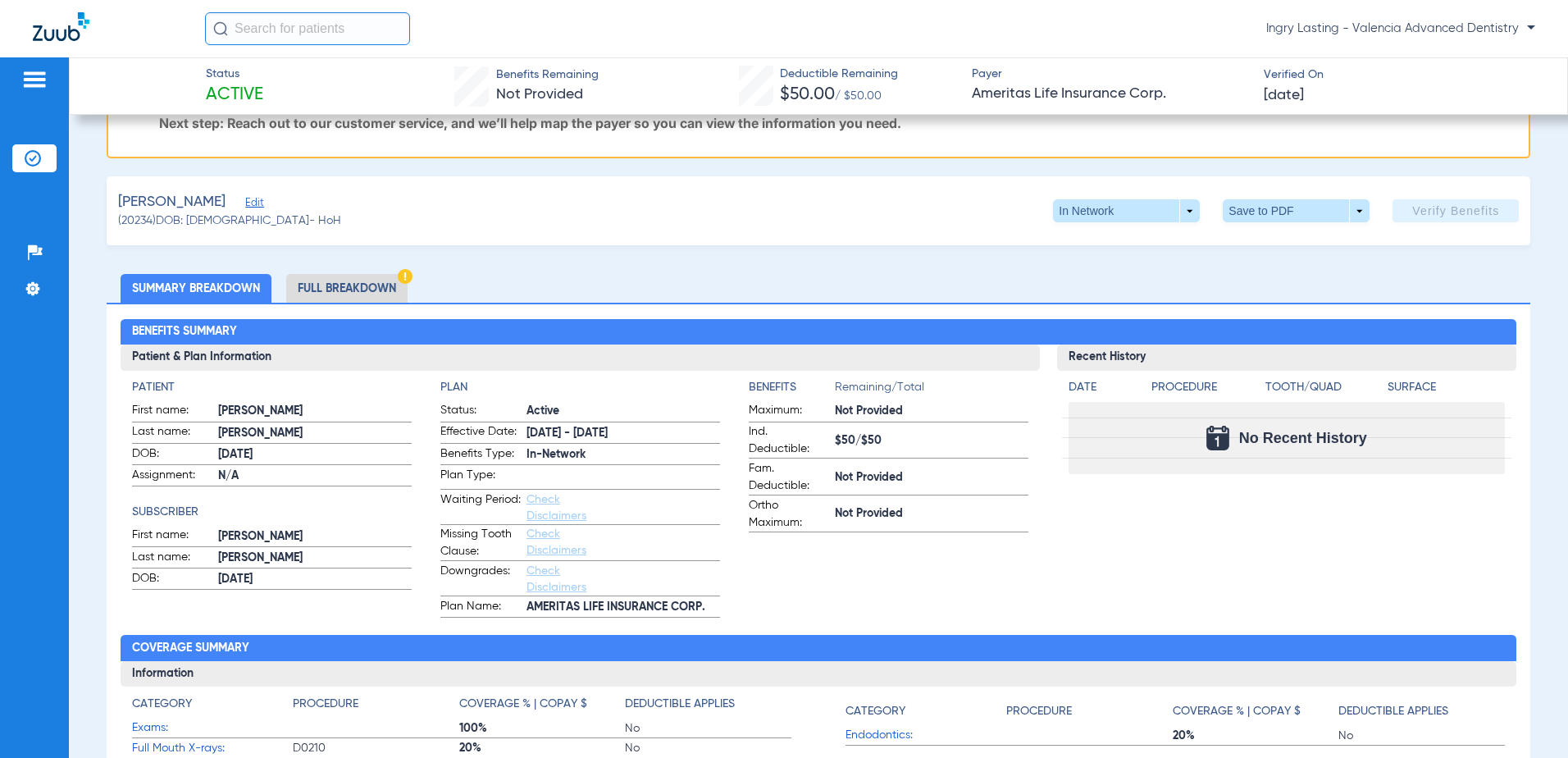
scroll to position [82, 0]
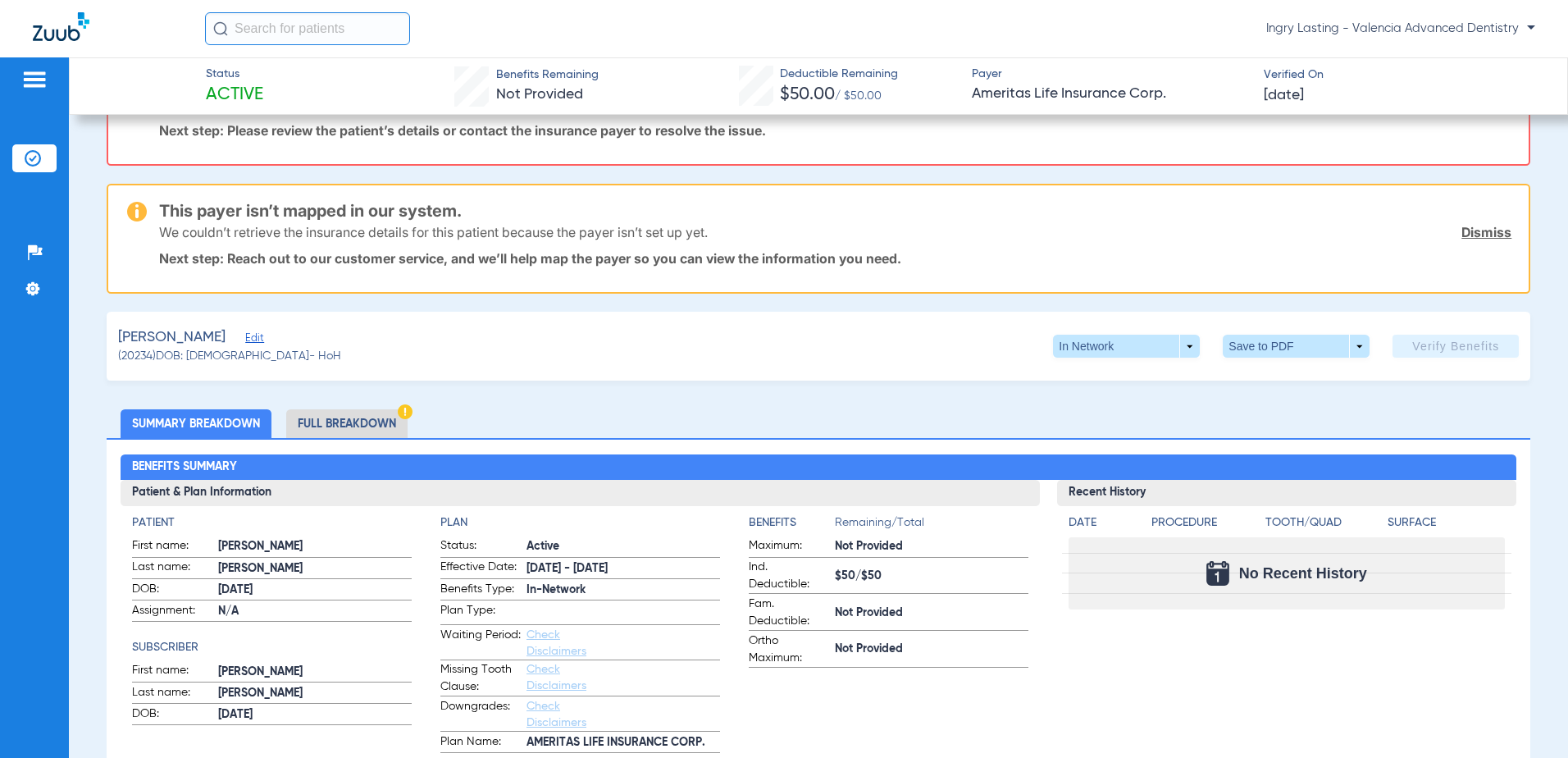
click at [351, 426] on li "Full Breakdown" at bounding box center [346, 423] width 121 height 29
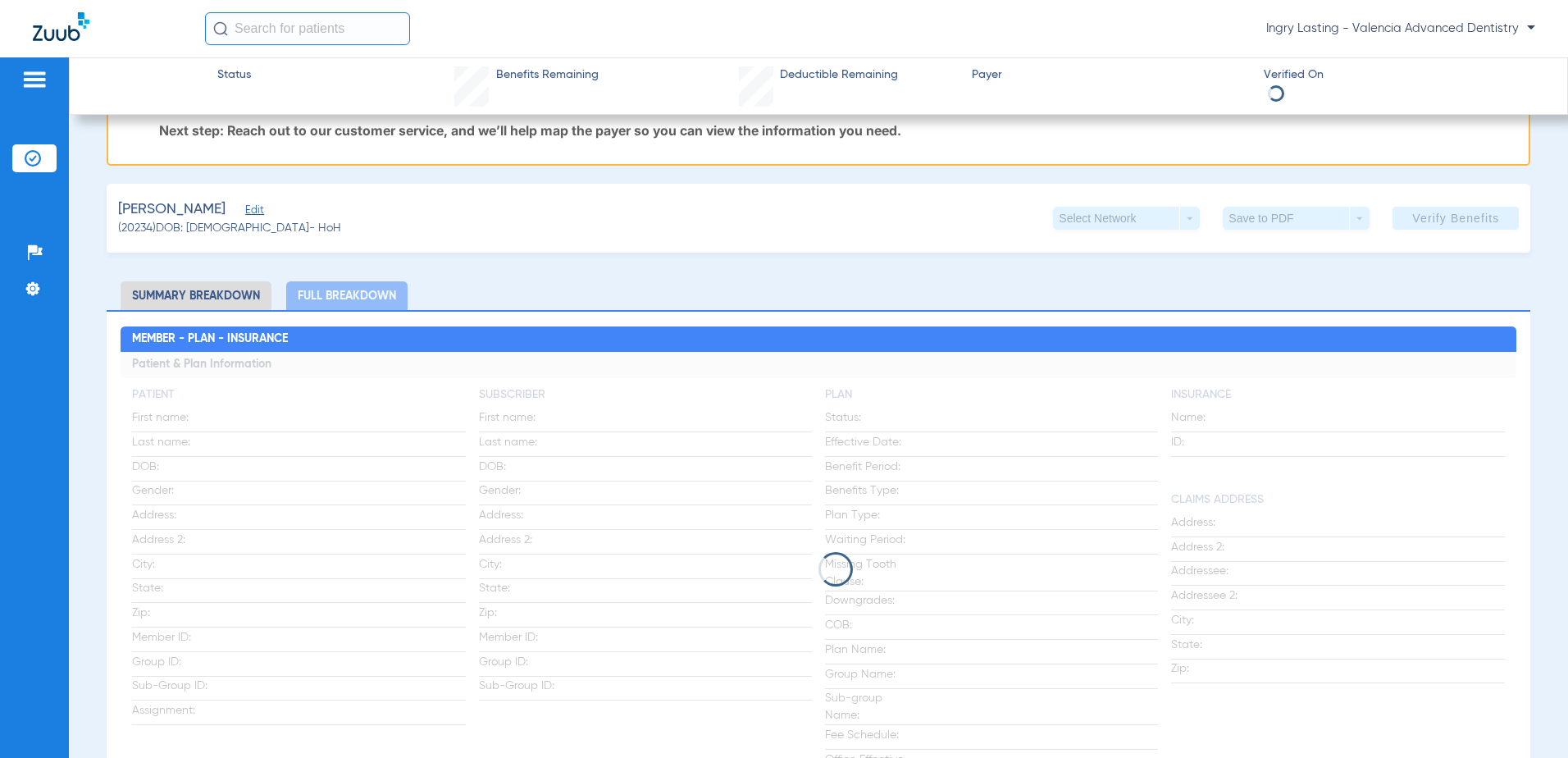
scroll to position [0, 0]
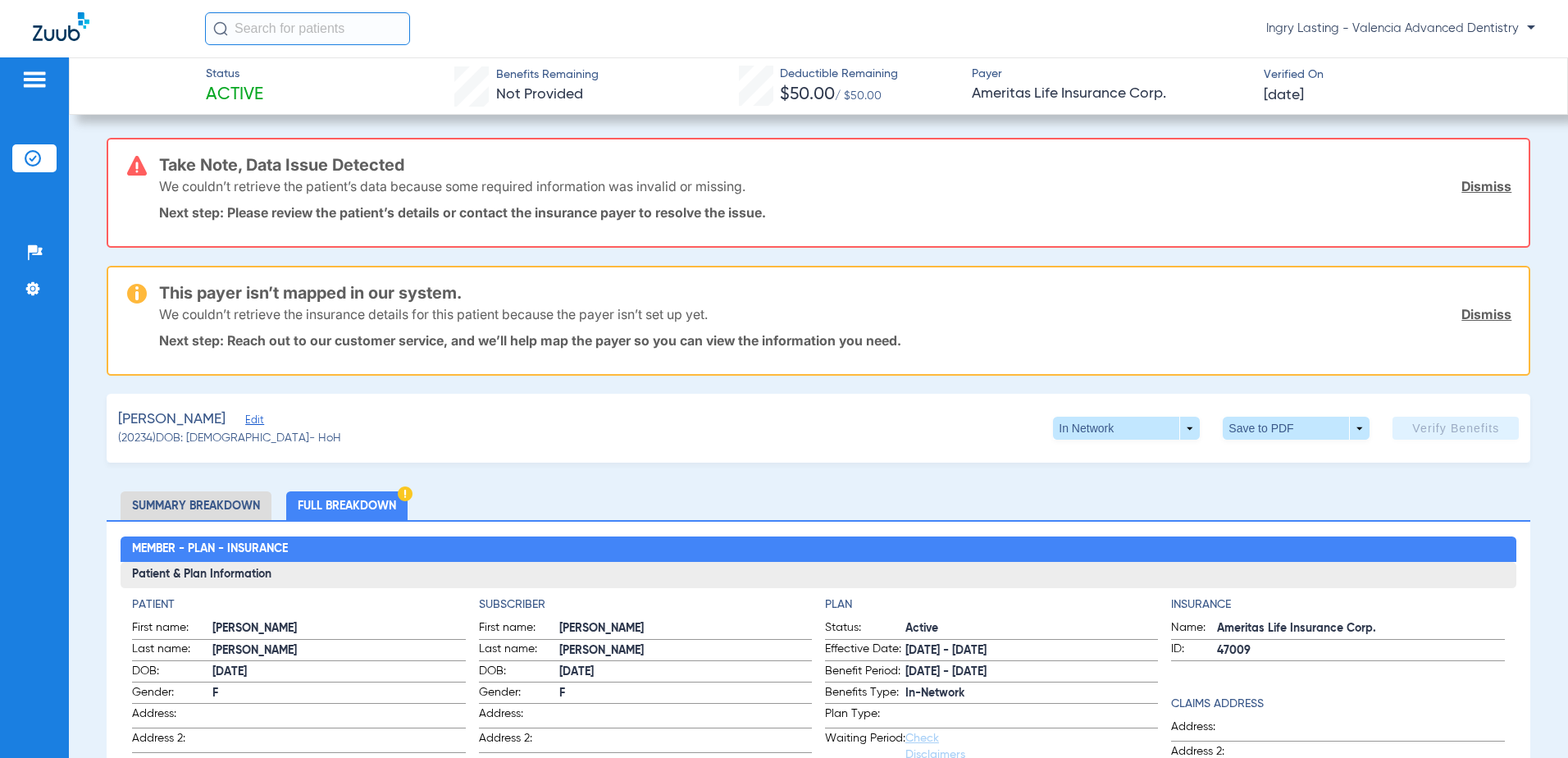
click at [245, 421] on span "Edit" at bounding box center [252, 422] width 15 height 16
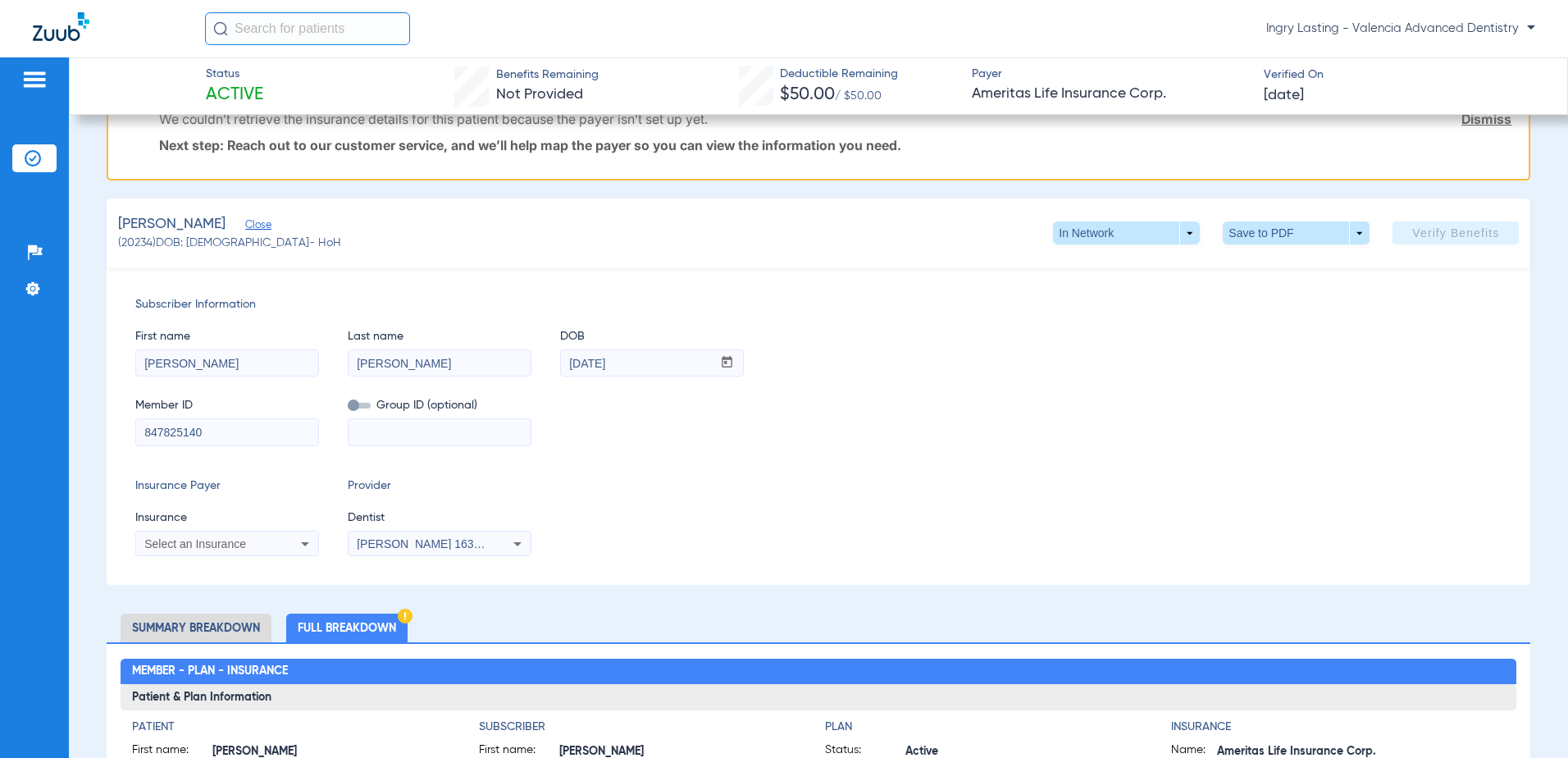
scroll to position [246, 0]
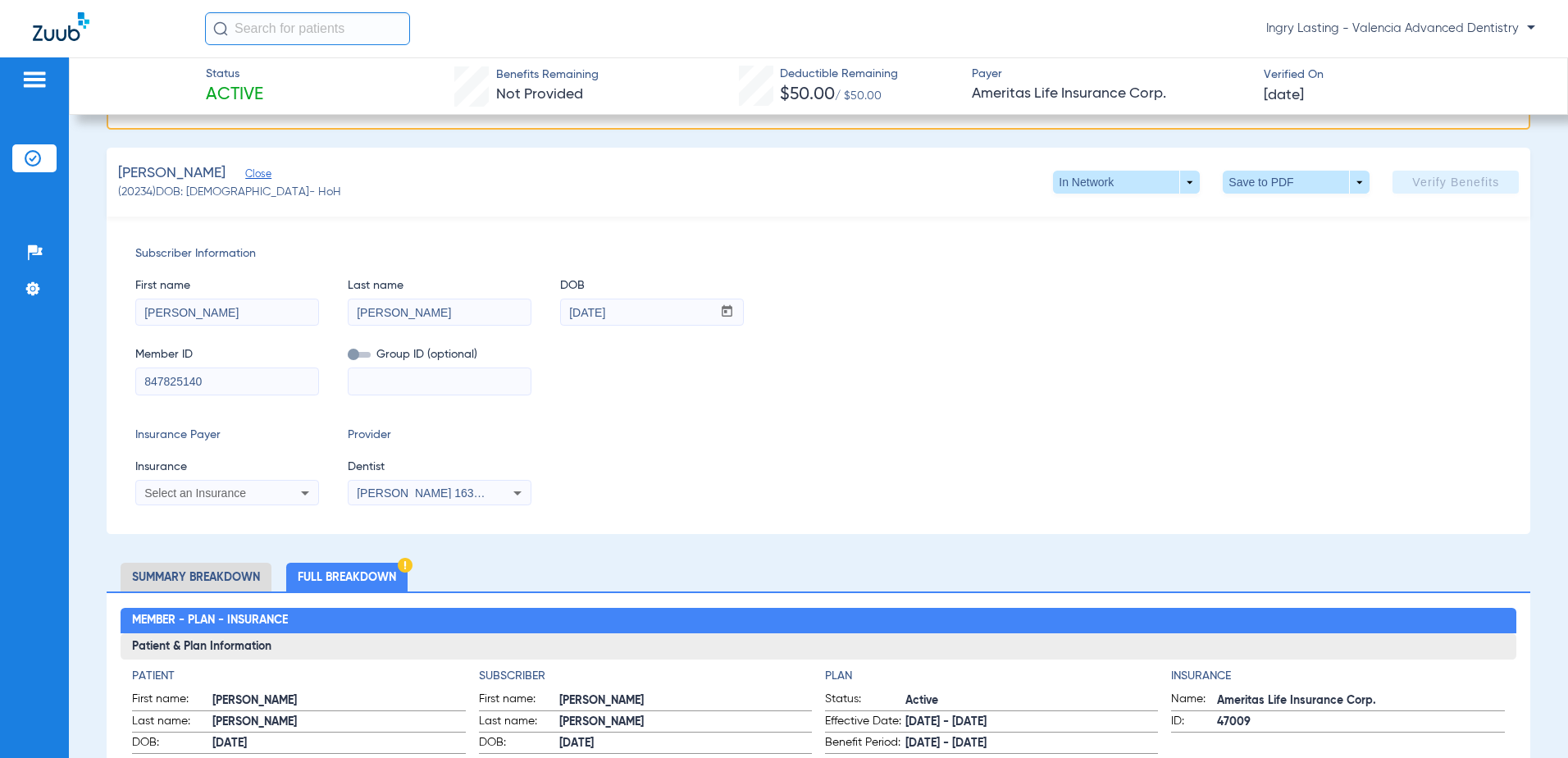
click at [355, 377] on input at bounding box center [439, 381] width 182 height 26
click at [385, 375] on input at bounding box center [439, 381] width 182 height 26
paste input "0000002520"
type input "0000002520"
click at [202, 494] on span "Select an Insurance" at bounding box center [195, 492] width 102 height 13
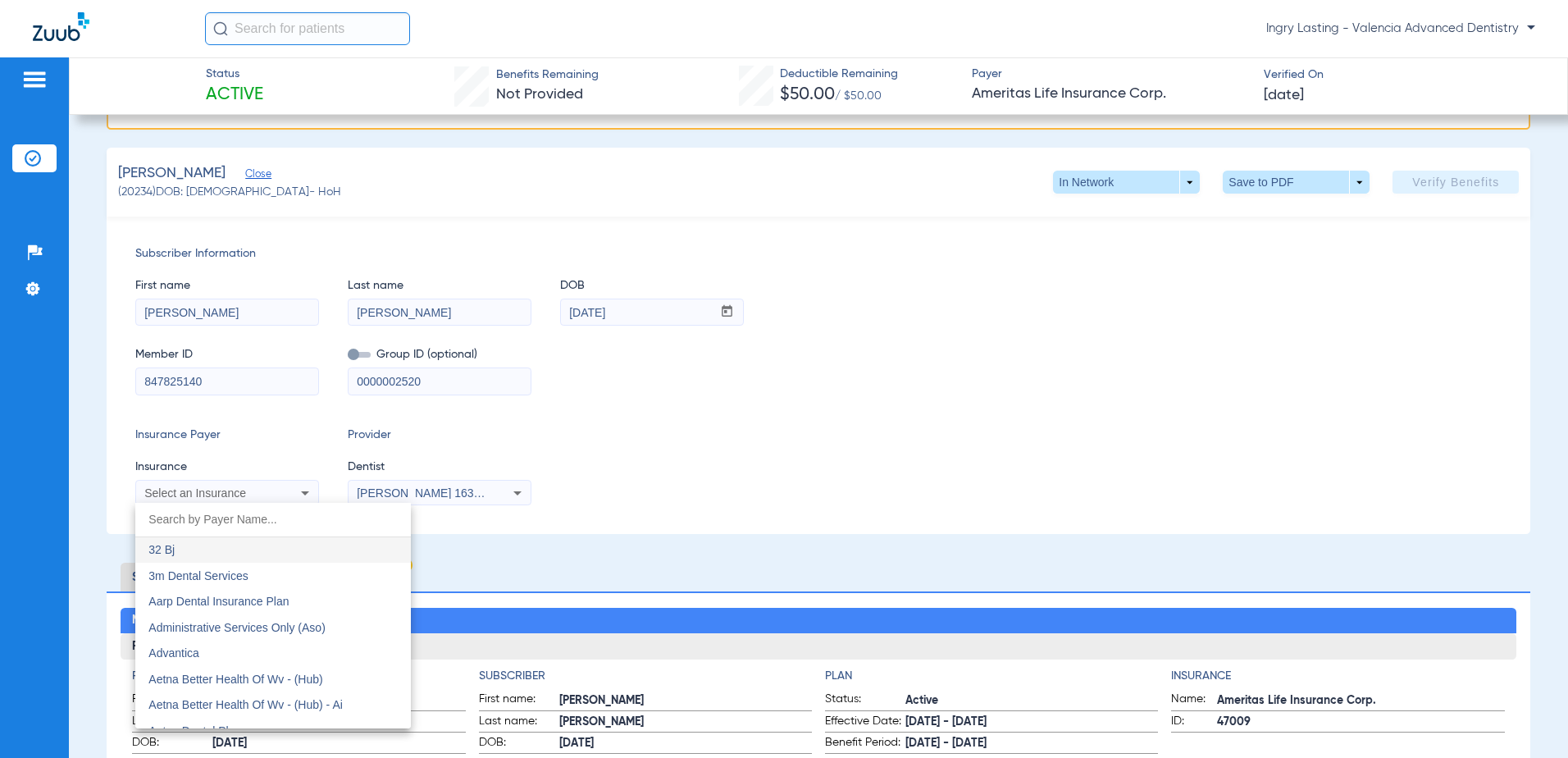
click at [225, 521] on input "dropdown search" at bounding box center [273, 520] width 276 height 34
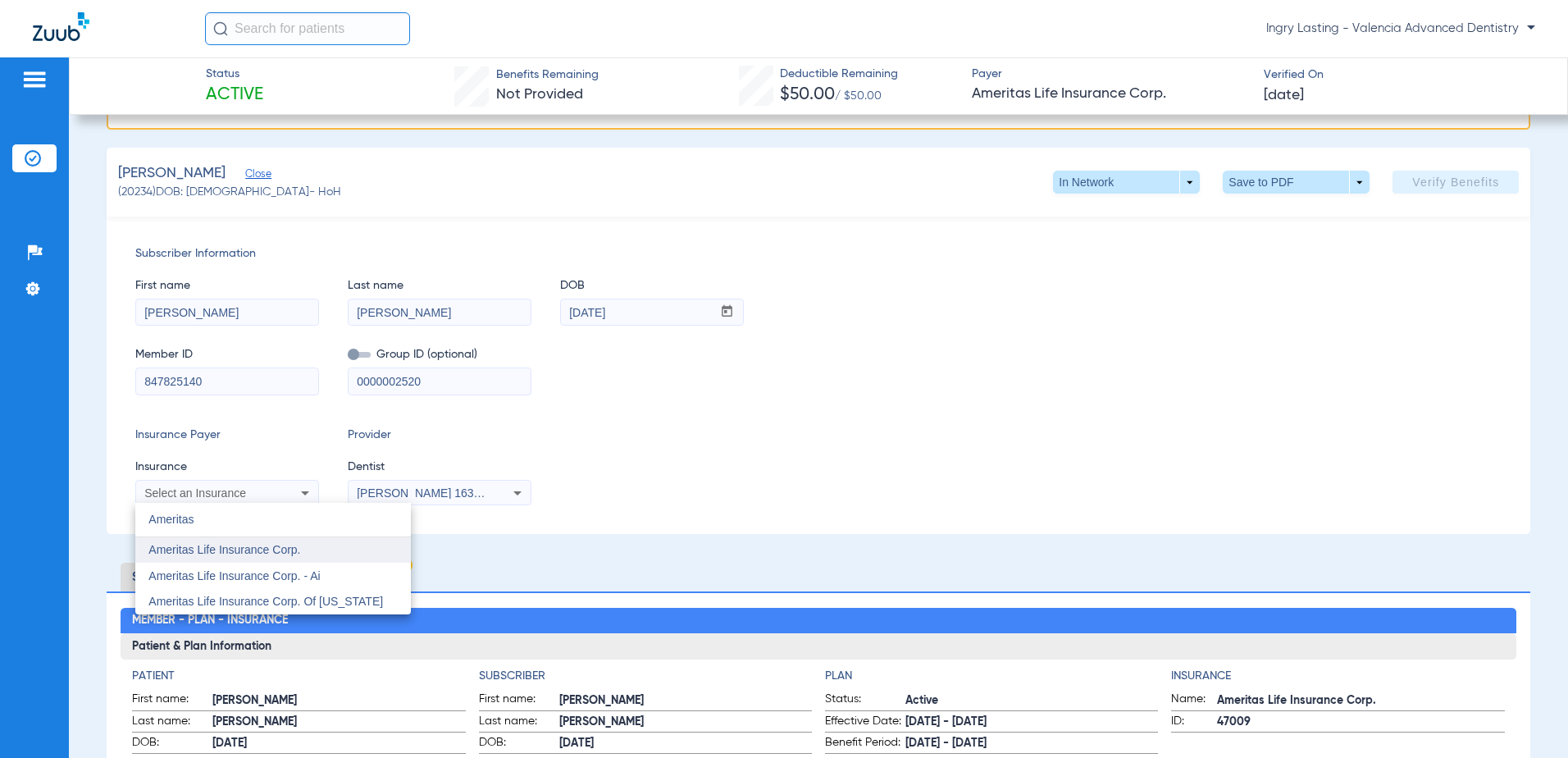
type input "Ameritas"
click at [221, 556] on span "Ameritas Life Insurance Corp." at bounding box center [224, 549] width 151 height 13
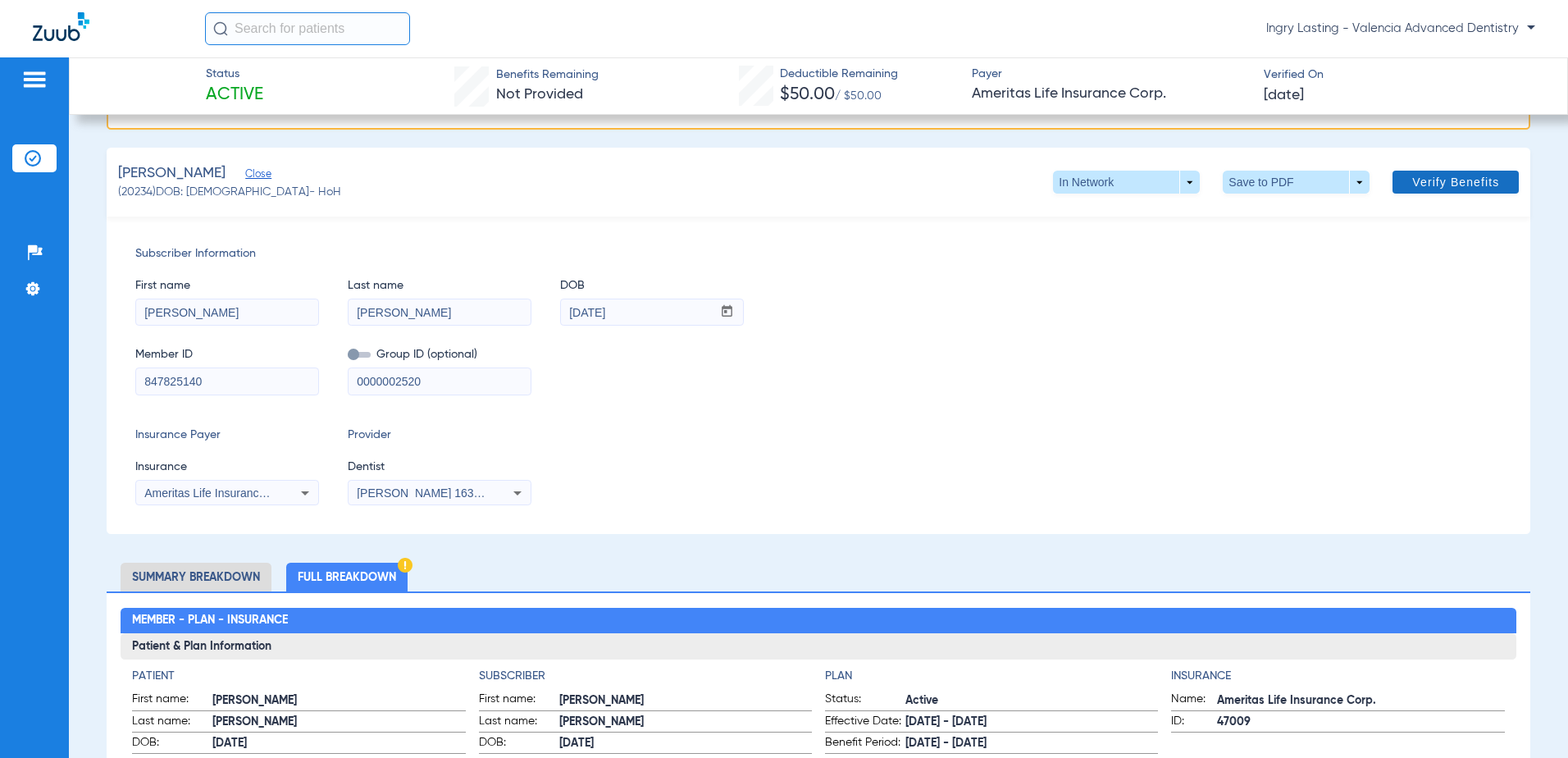
click at [1435, 179] on span "Verify Benefits" at bounding box center [1455, 181] width 87 height 13
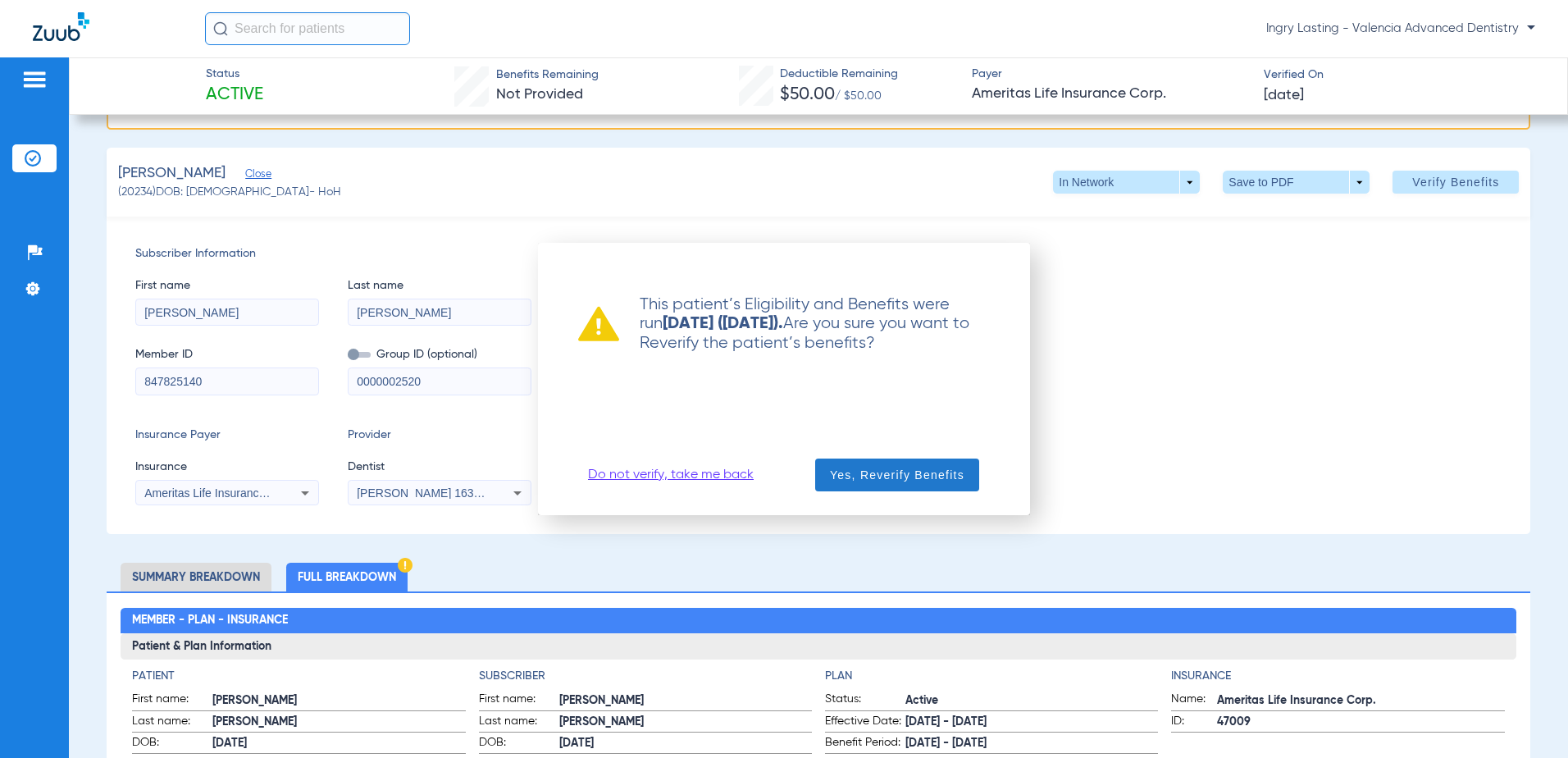
click at [888, 476] on span "Yes, Reverify Benefits" at bounding box center [896, 475] width 134 height 16
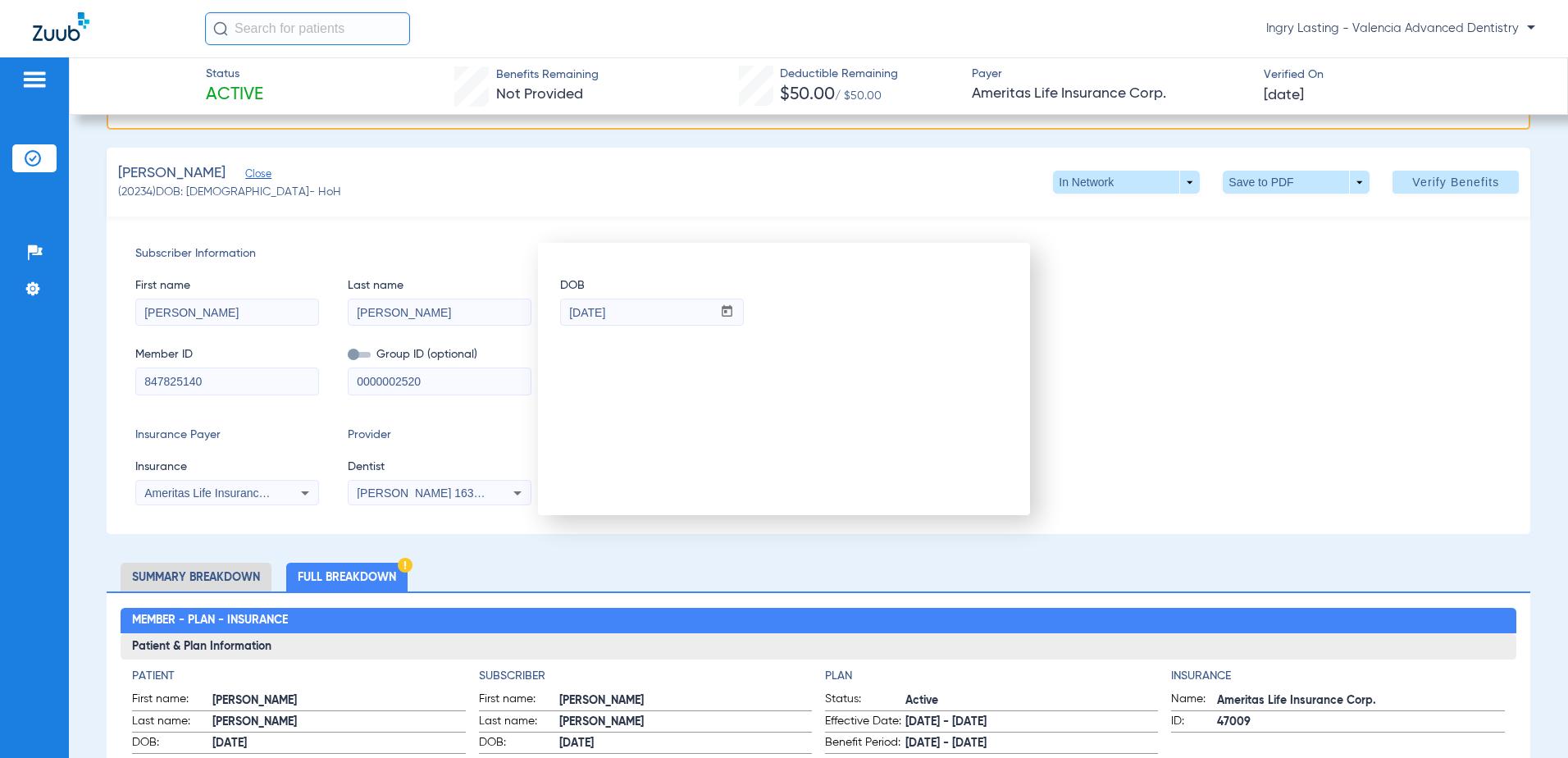
scroll to position [0, 0]
